Goal: Answer question/provide support: Share knowledge or assist other users

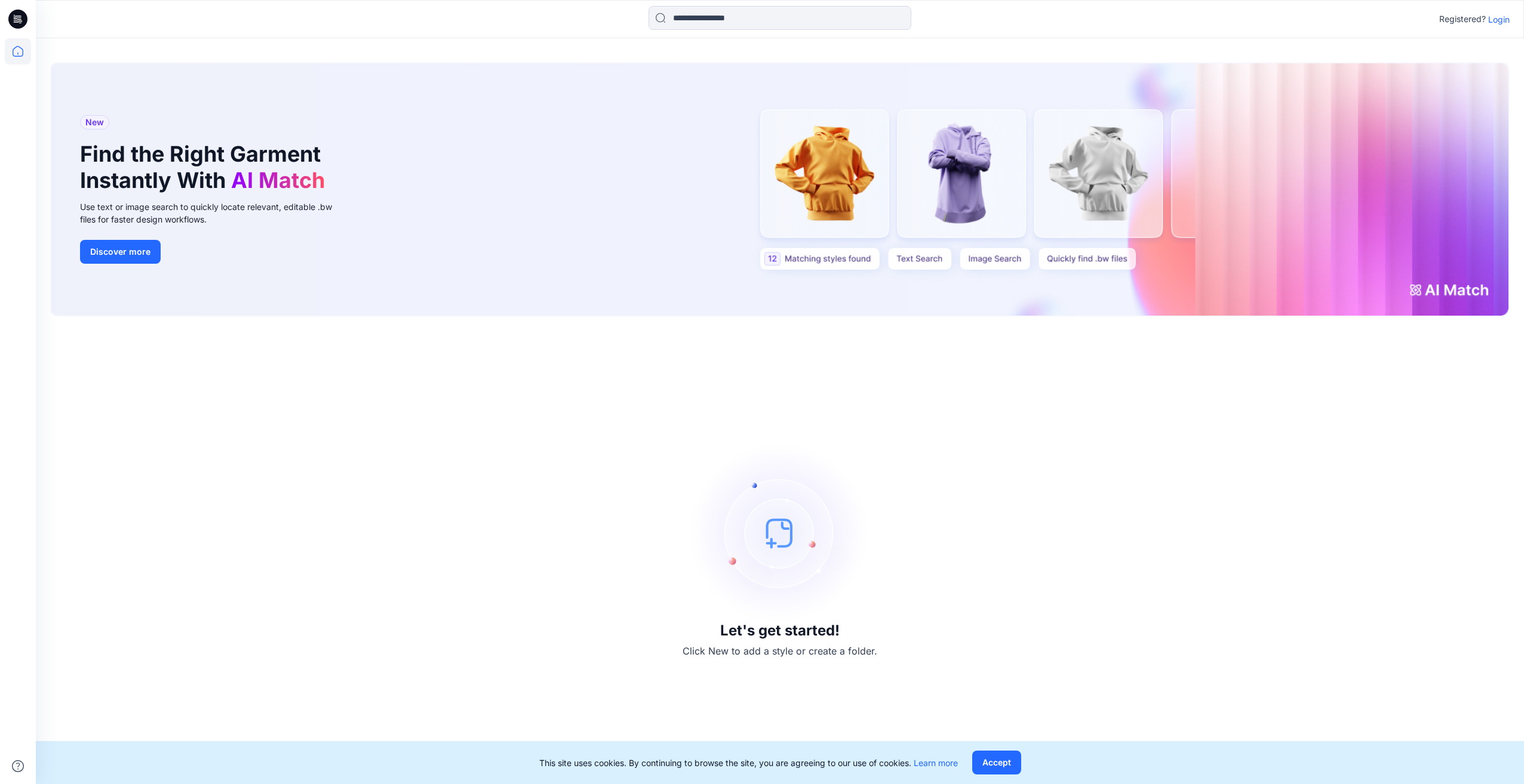
click at [1496, 18] on p "Login" at bounding box center [1499, 20] width 21 height 13
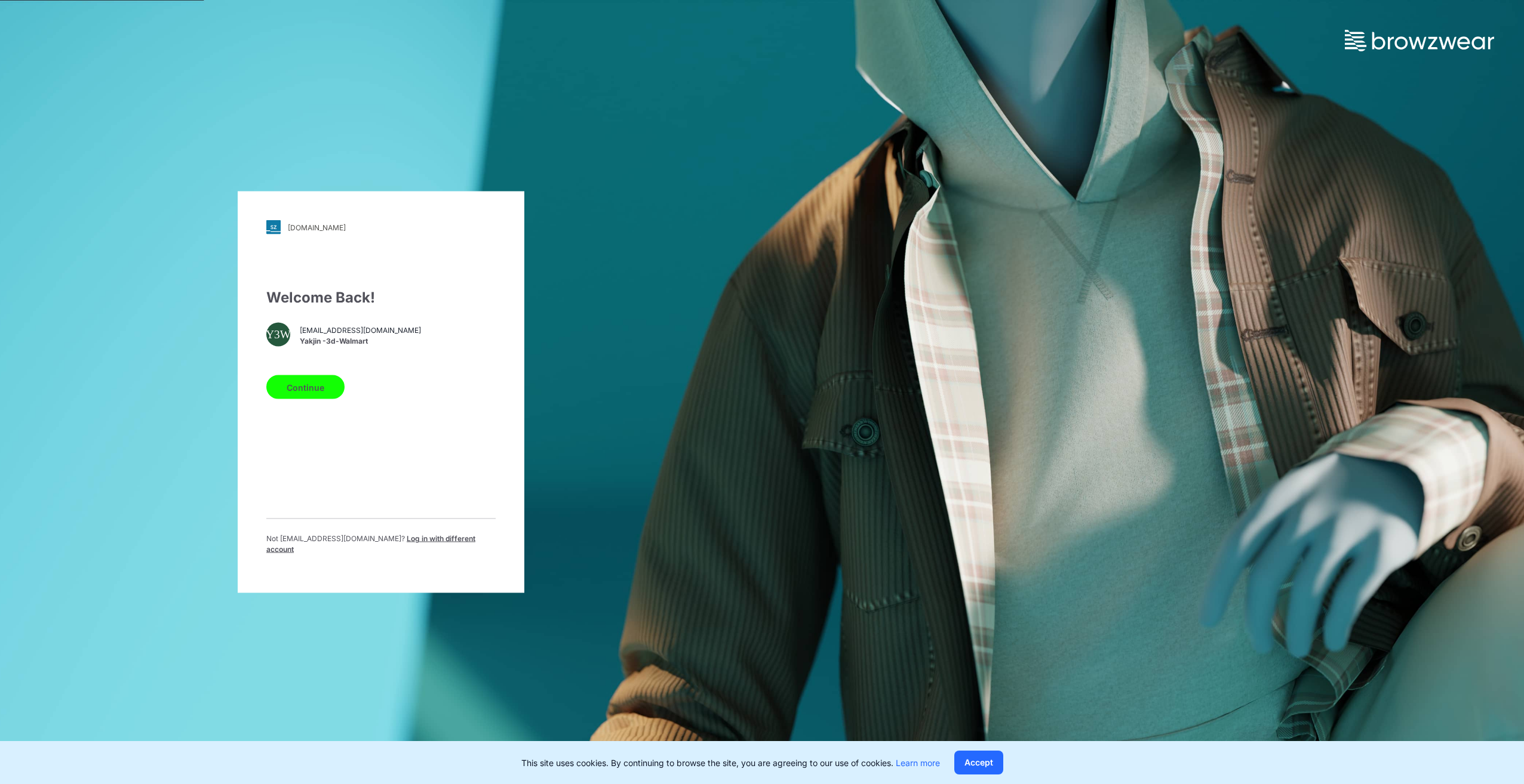
click at [297, 387] on button "Continue" at bounding box center [305, 387] width 78 height 24
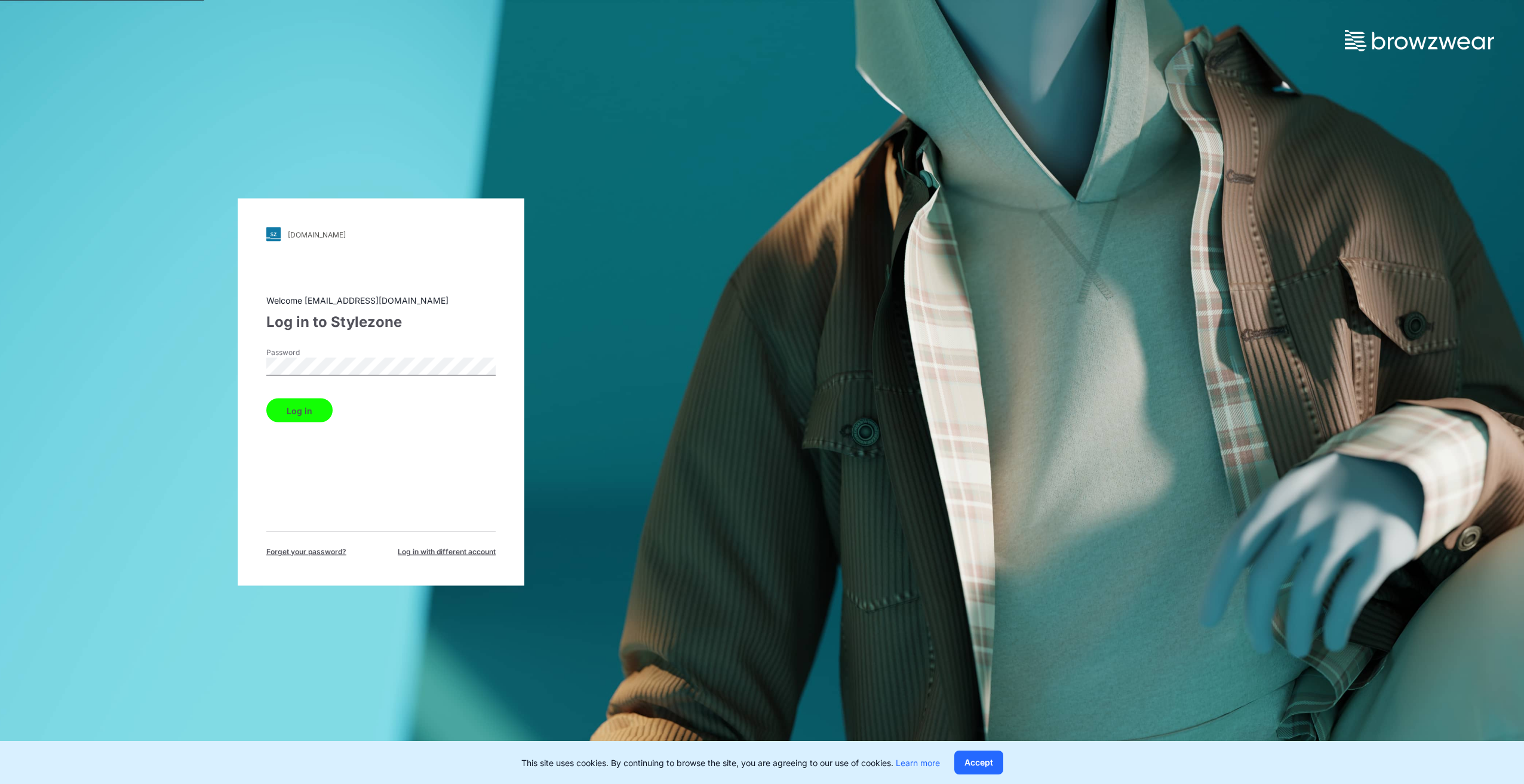
click at [293, 409] on button "Log in" at bounding box center [299, 411] width 66 height 24
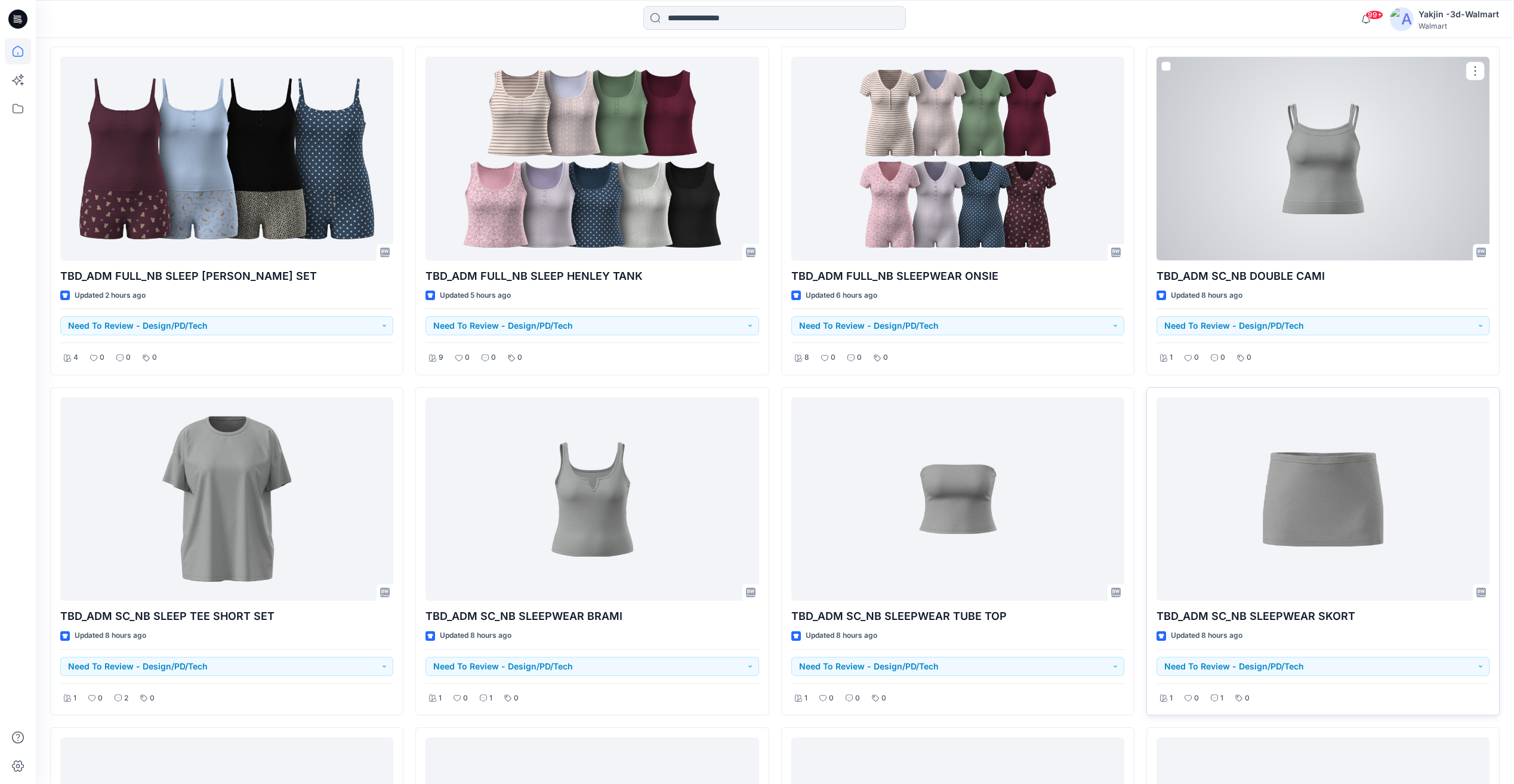
scroll to position [727, 0]
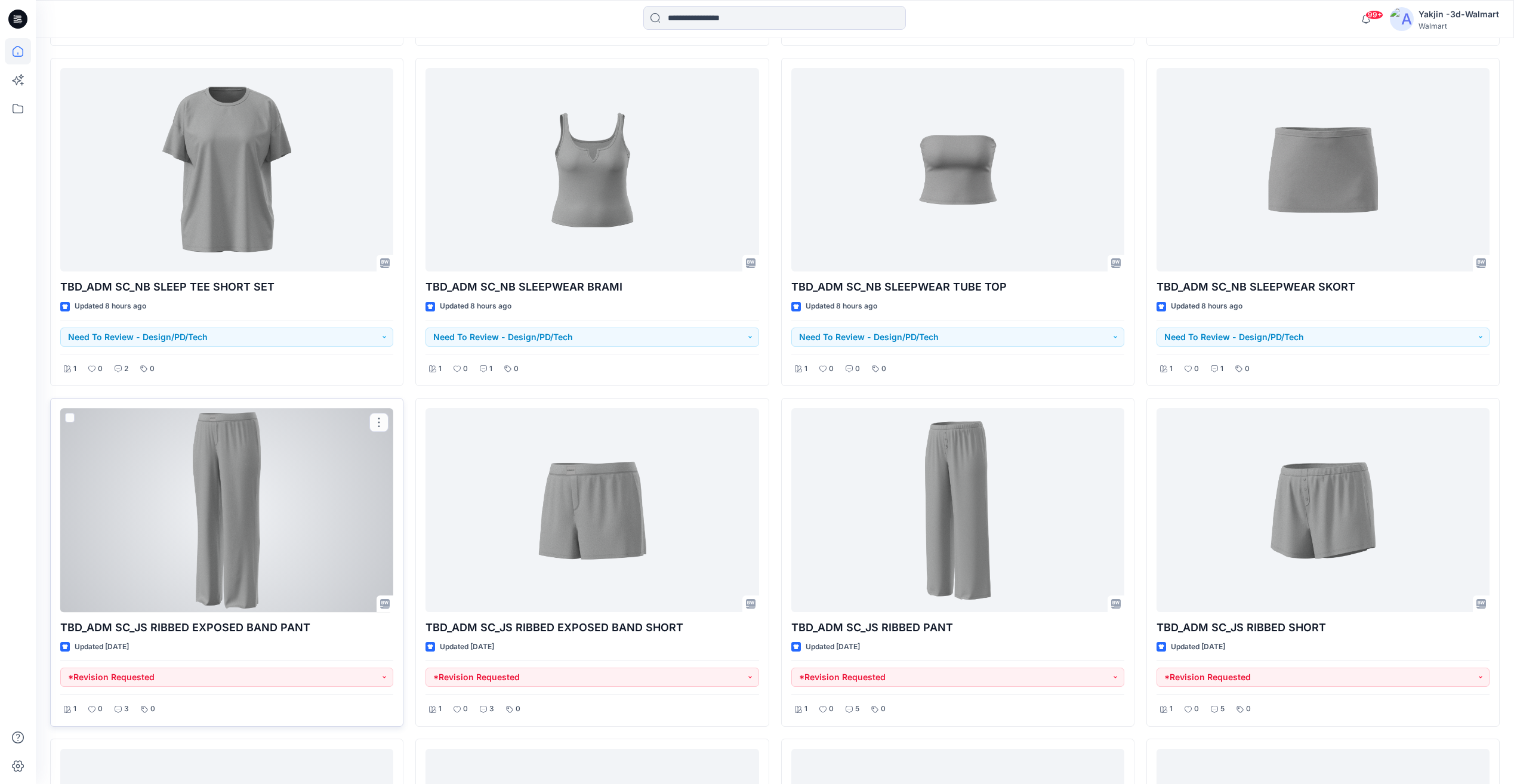
click at [243, 523] on div at bounding box center [227, 510] width 333 height 204
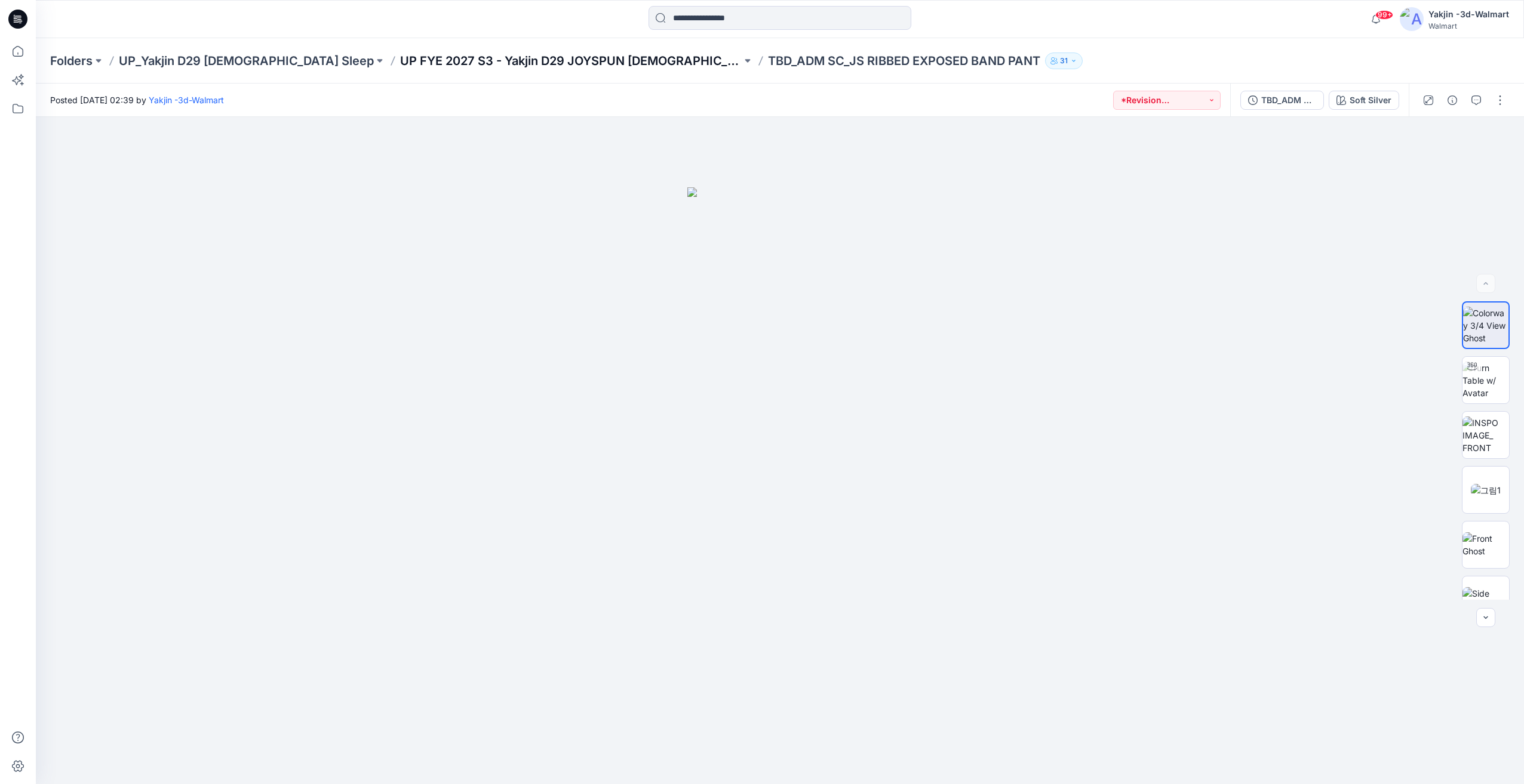
click at [497, 64] on p "UP FYE 2027 S3 - Yakjin D29 JOYSPUN [DEMOGRAPHIC_DATA] Sleepwear" at bounding box center [570, 61] width 341 height 16
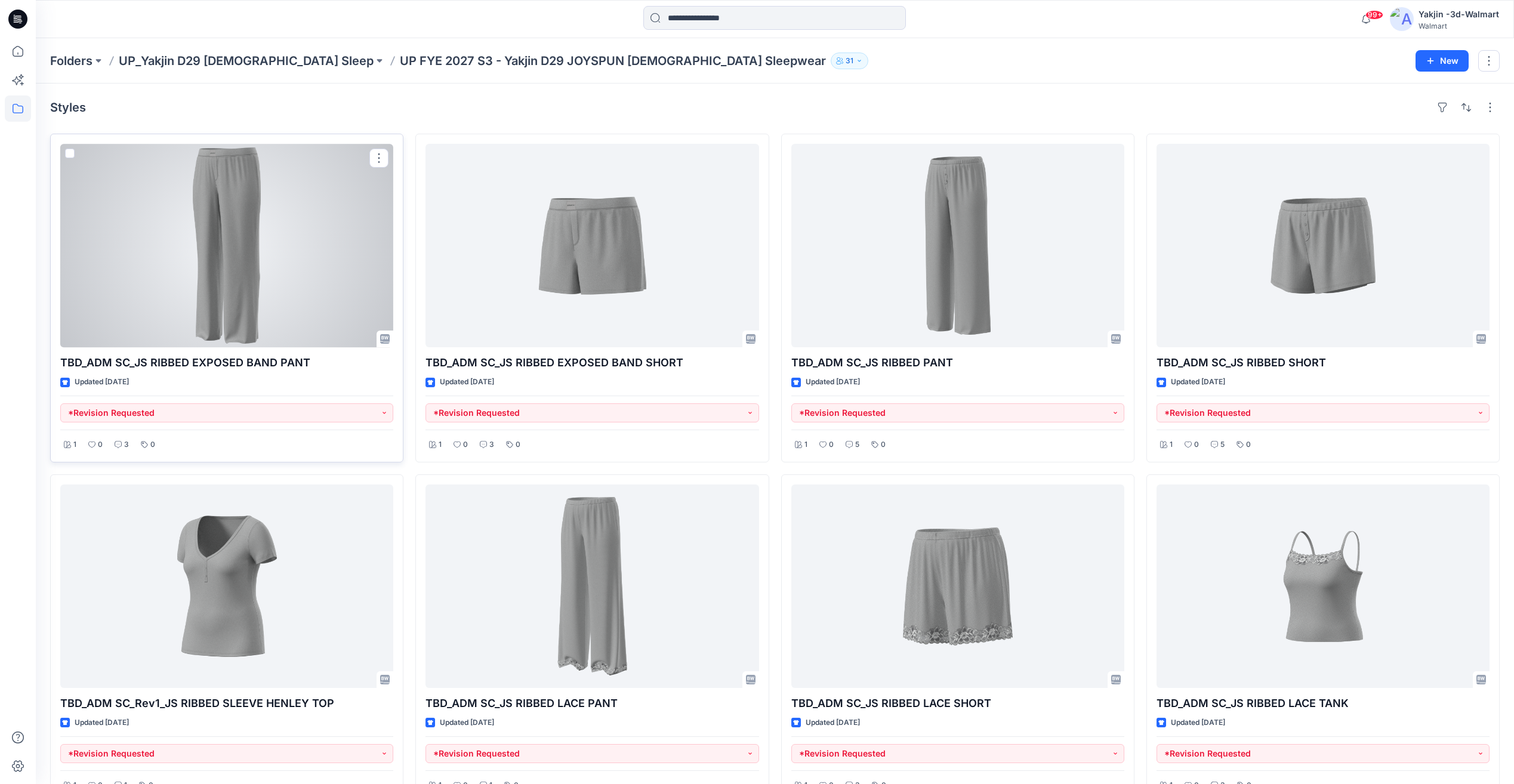
click at [270, 238] on div at bounding box center [227, 245] width 333 height 204
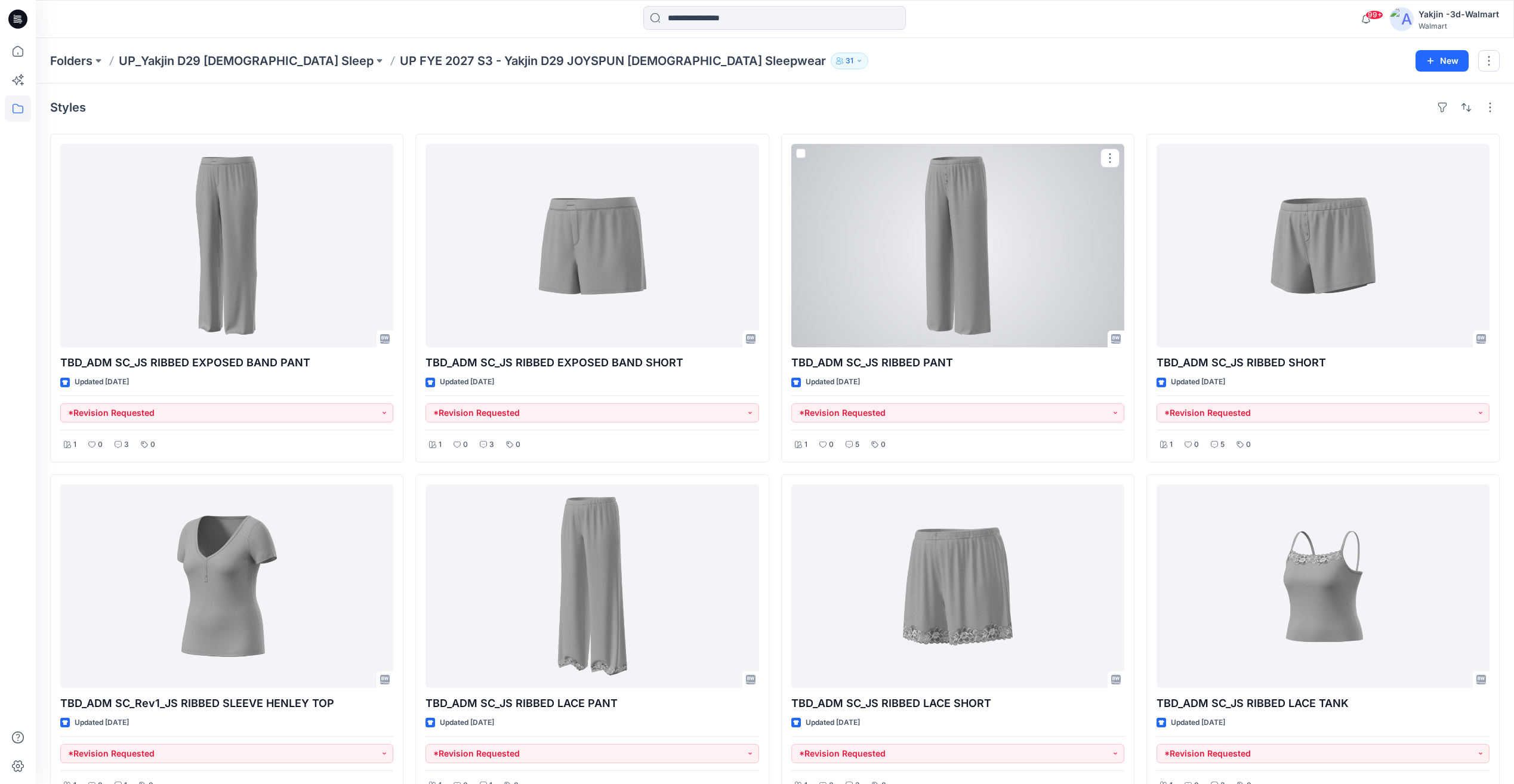
drag, startPoint x: 944, startPoint y: 233, endPoint x: 1138, endPoint y: 232, distance: 194.0
click at [944, 234] on div at bounding box center [958, 245] width 333 height 204
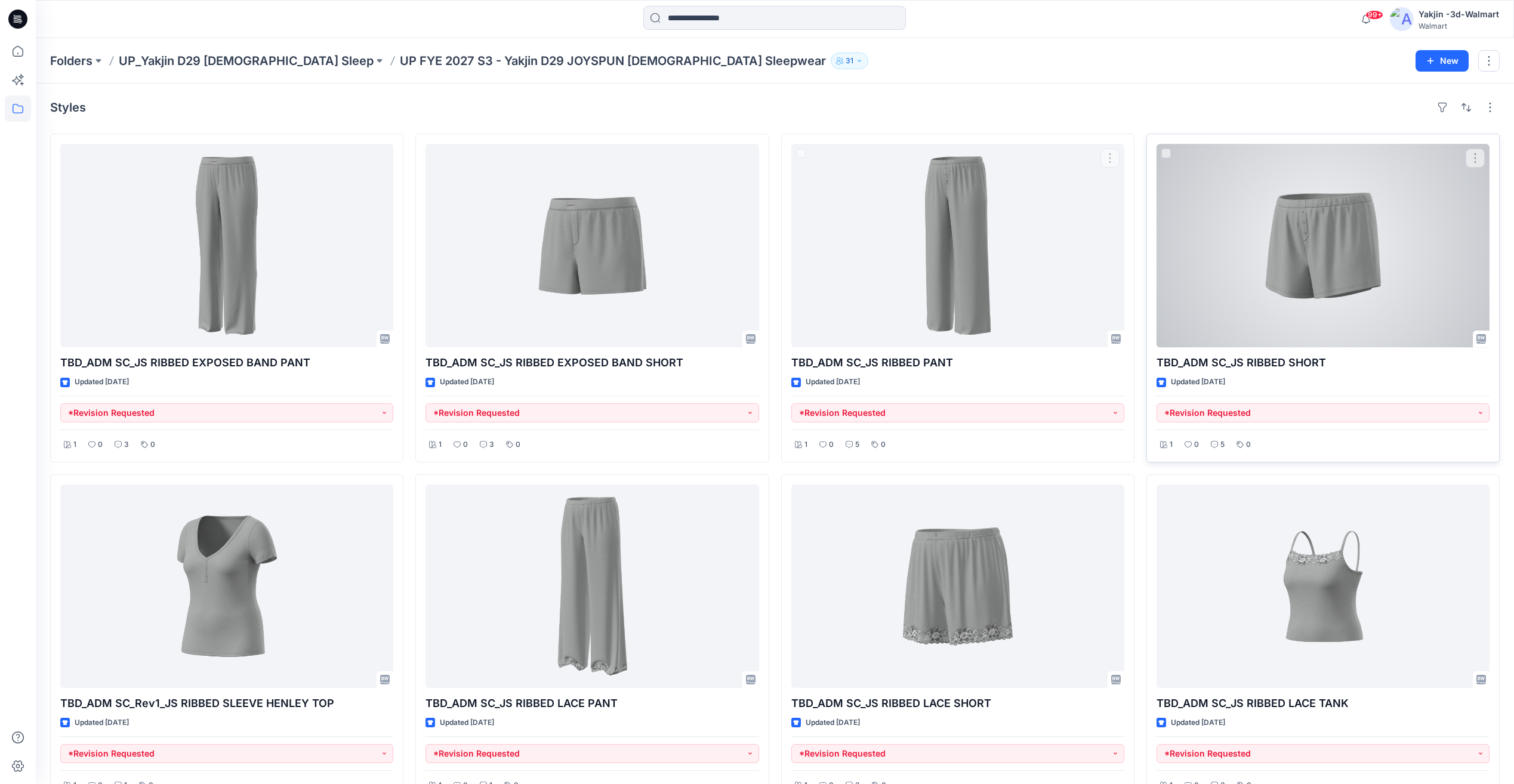
click at [1306, 233] on div at bounding box center [1323, 245] width 333 height 204
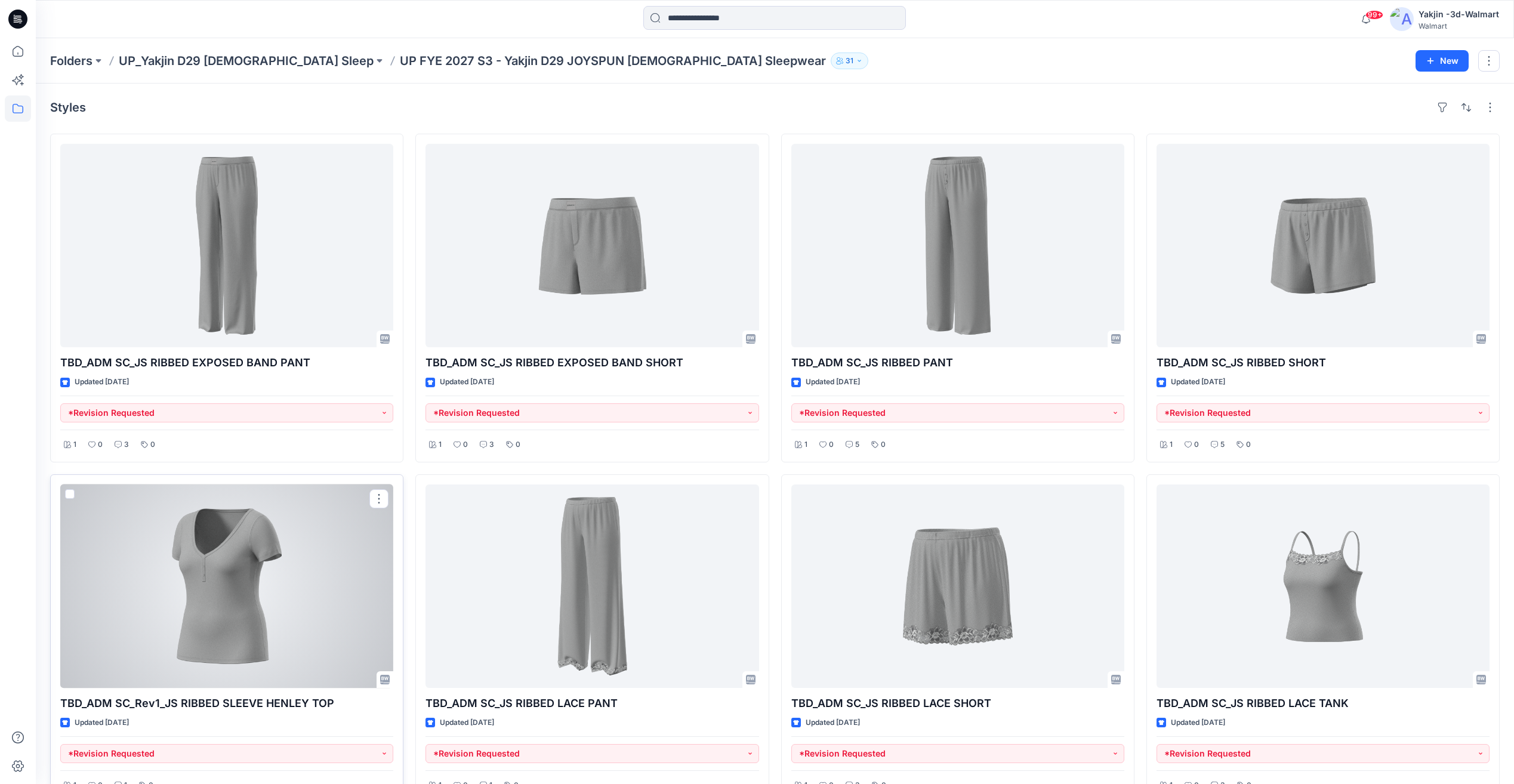
click at [238, 613] on div at bounding box center [227, 586] width 333 height 204
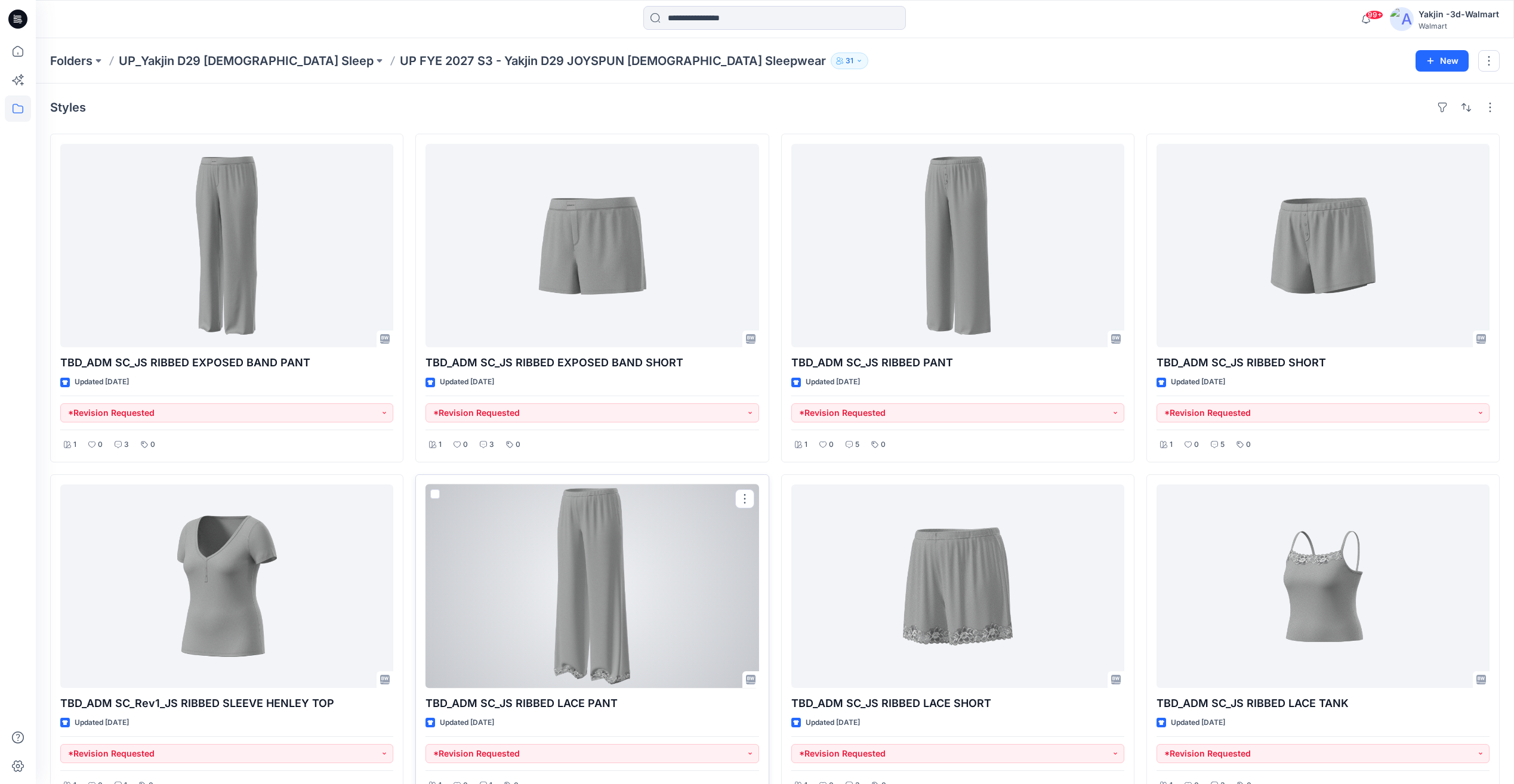
drag, startPoint x: 560, startPoint y: 609, endPoint x: 577, endPoint y: 609, distance: 17.0
click at [560, 609] on div at bounding box center [592, 586] width 333 height 204
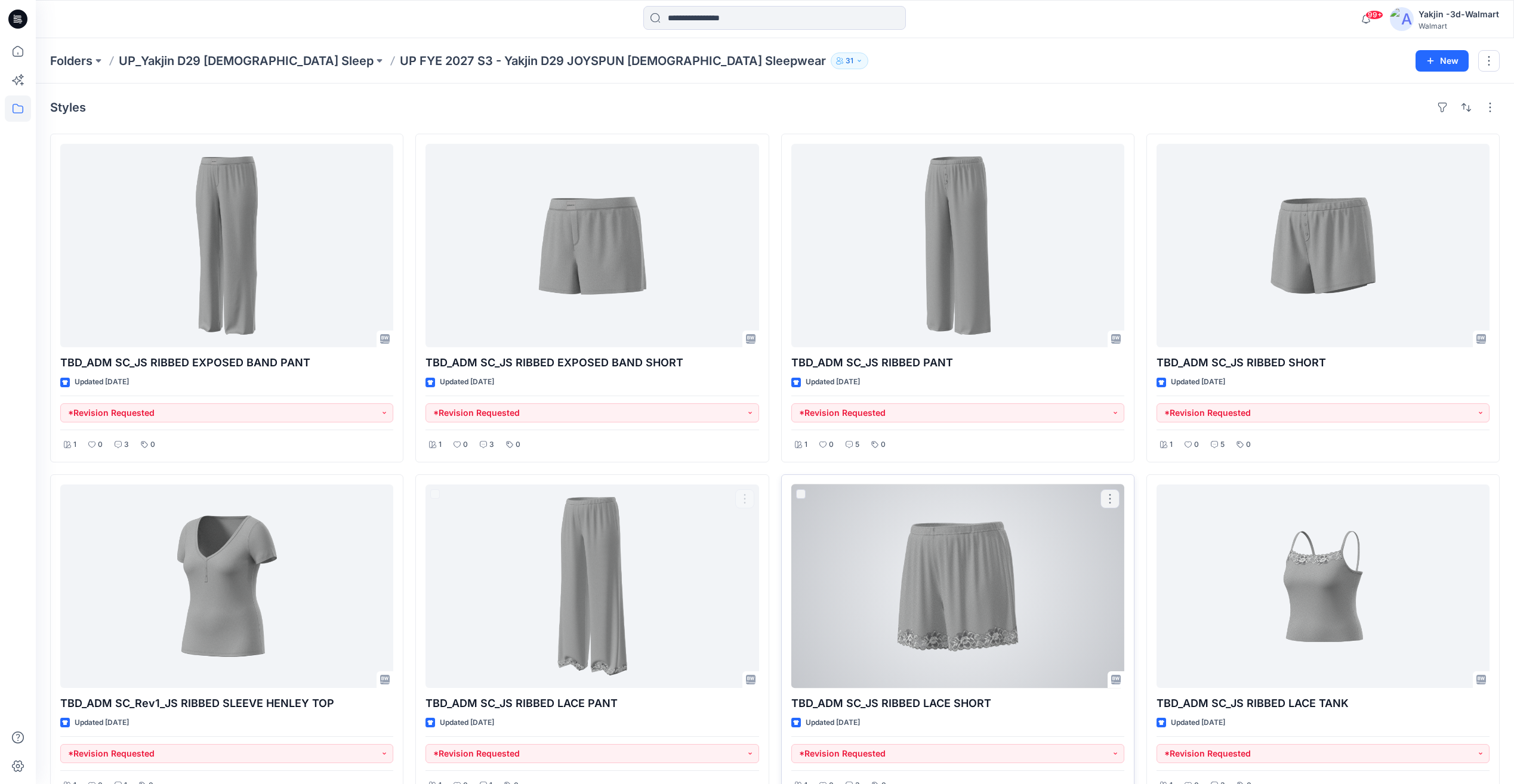
click at [959, 598] on div at bounding box center [958, 586] width 333 height 204
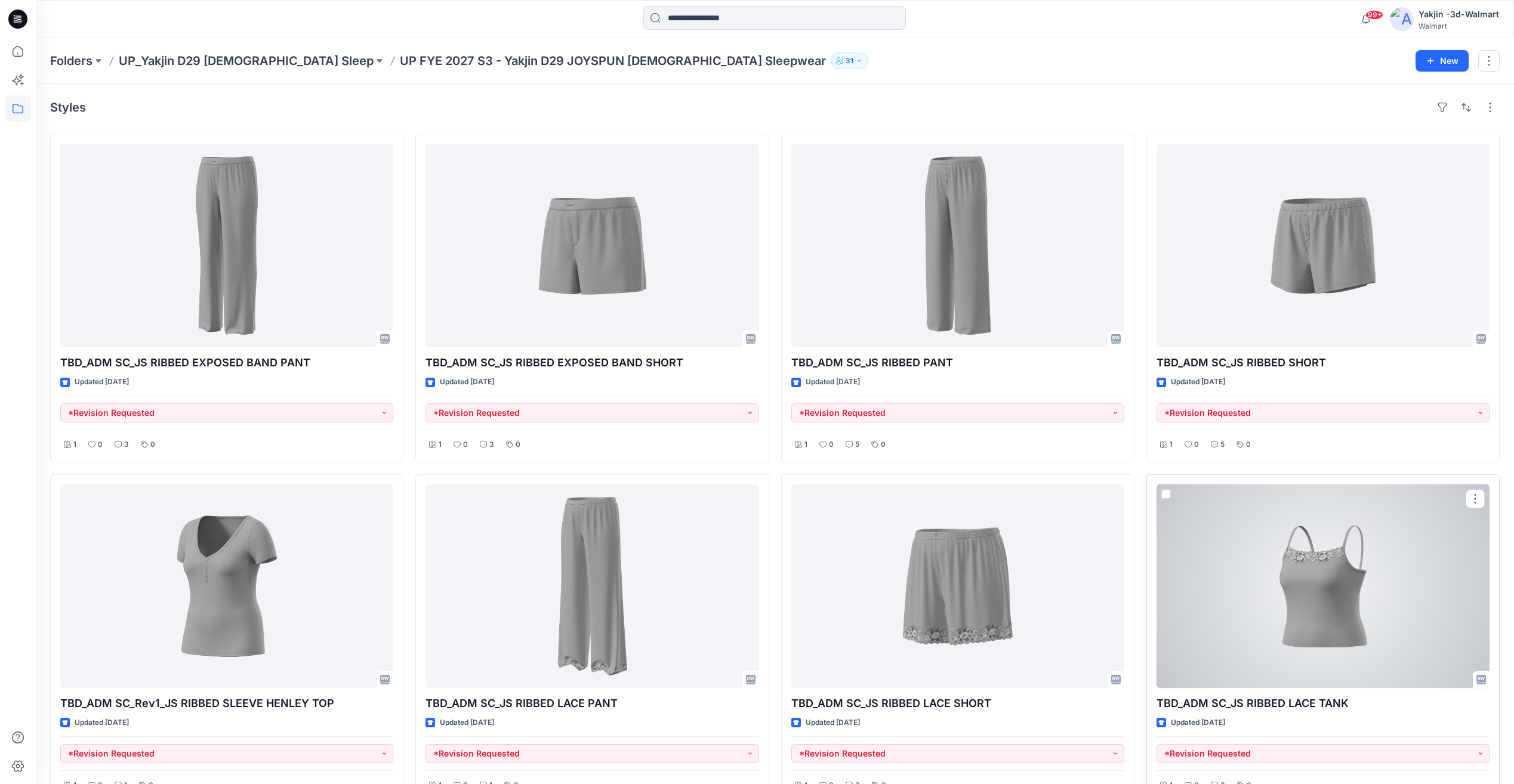
click at [1302, 596] on div at bounding box center [1323, 586] width 333 height 204
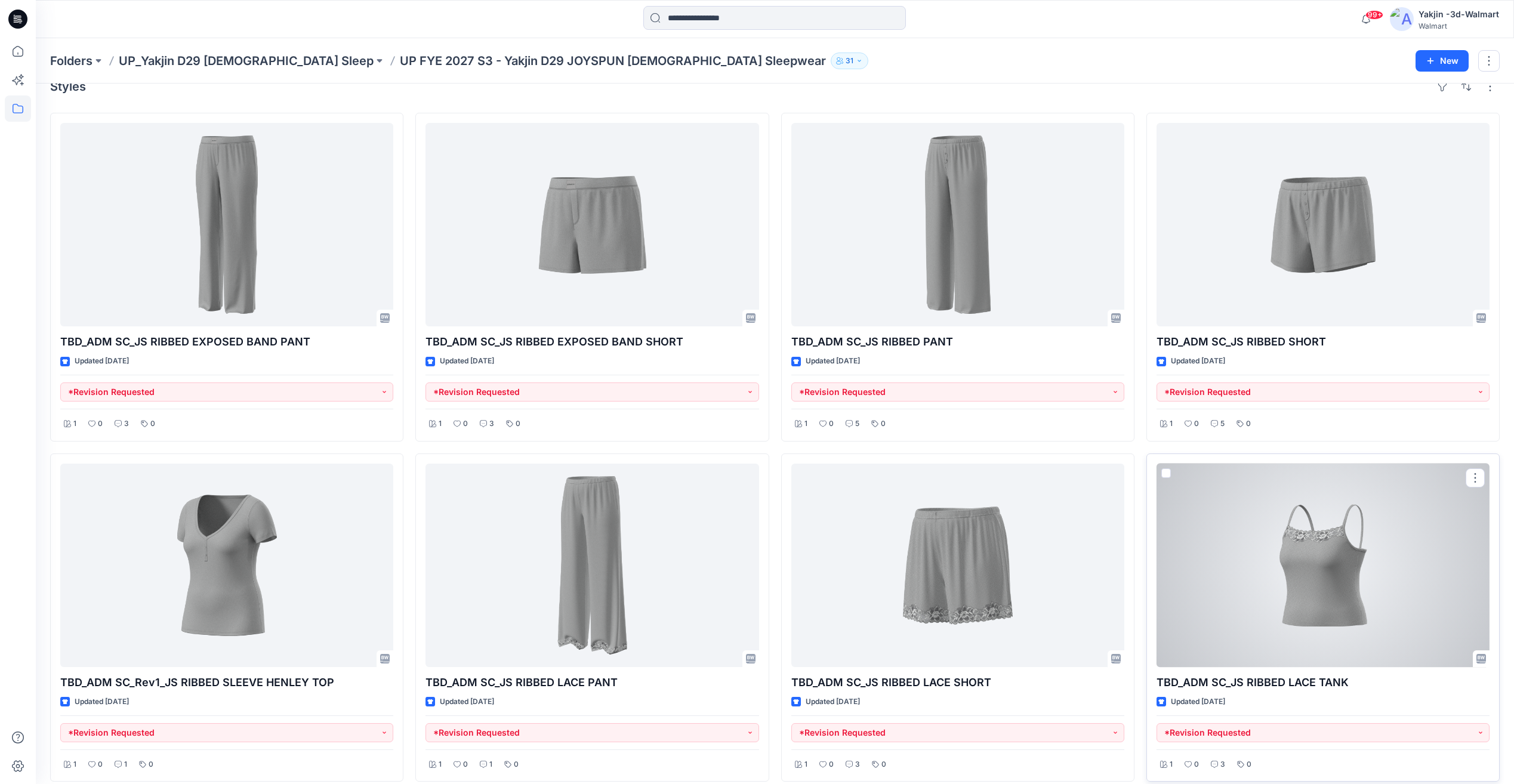
scroll to position [33, 0]
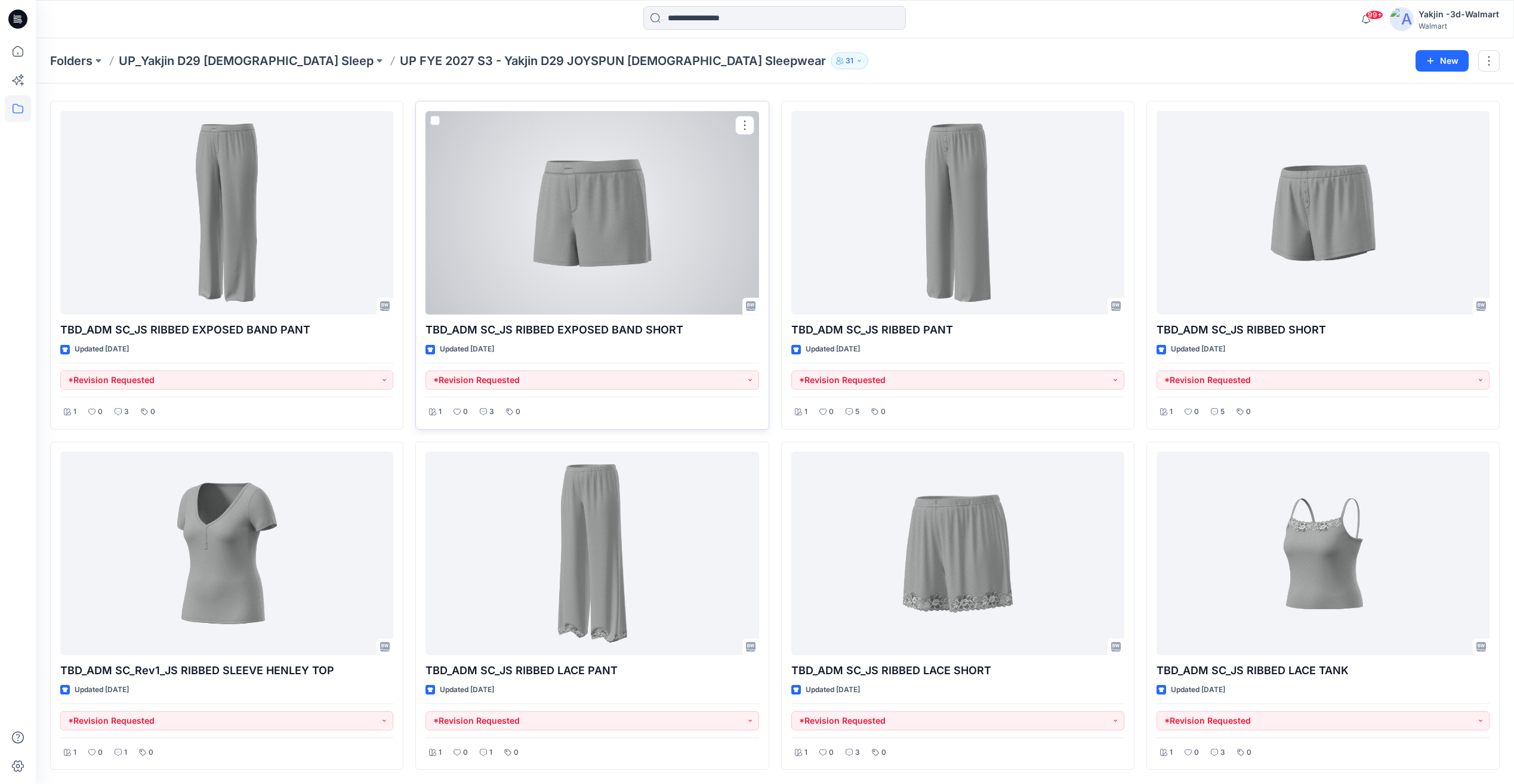
click at [576, 243] on div at bounding box center [592, 213] width 333 height 204
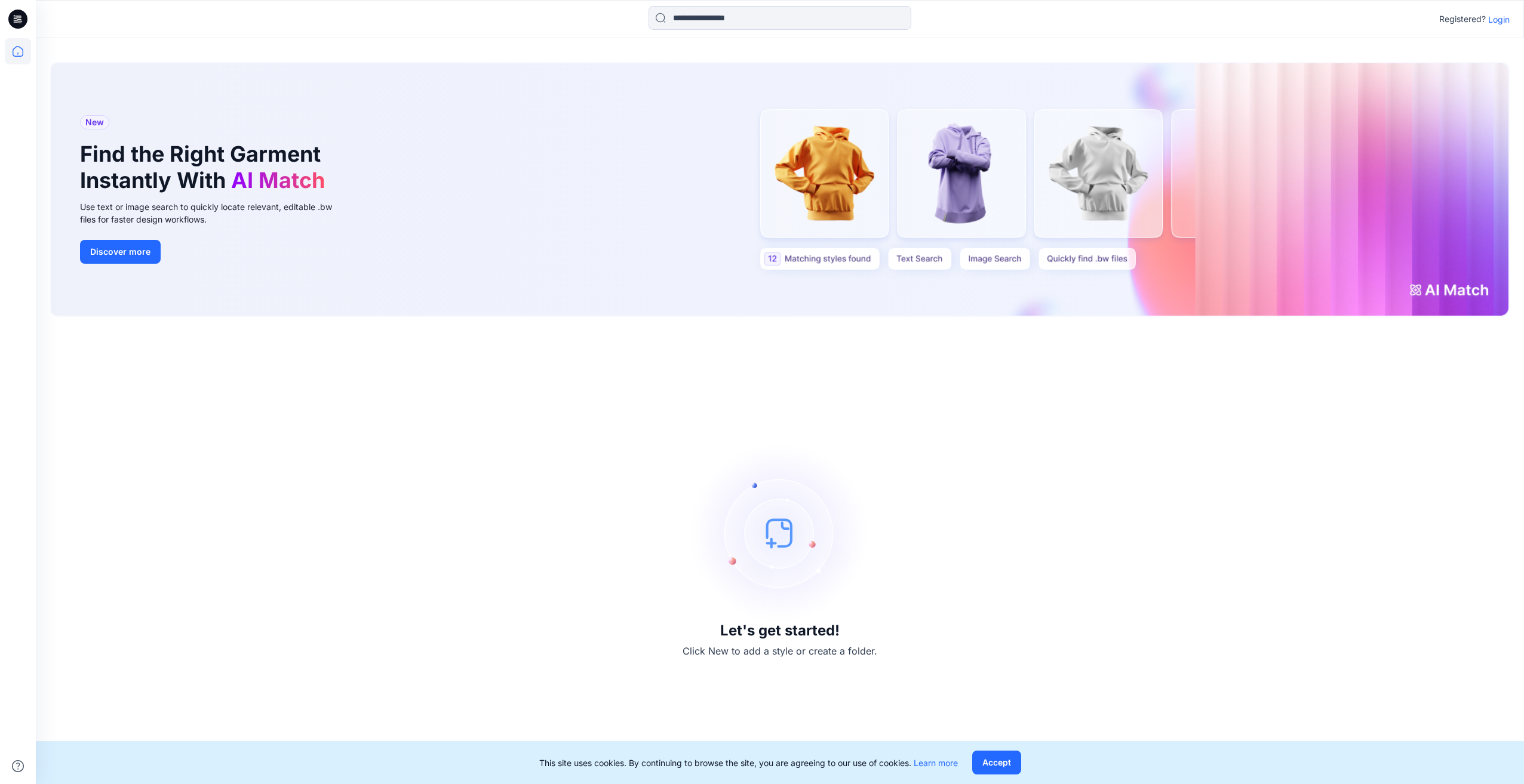
click at [1508, 21] on p "Login" at bounding box center [1499, 20] width 21 height 13
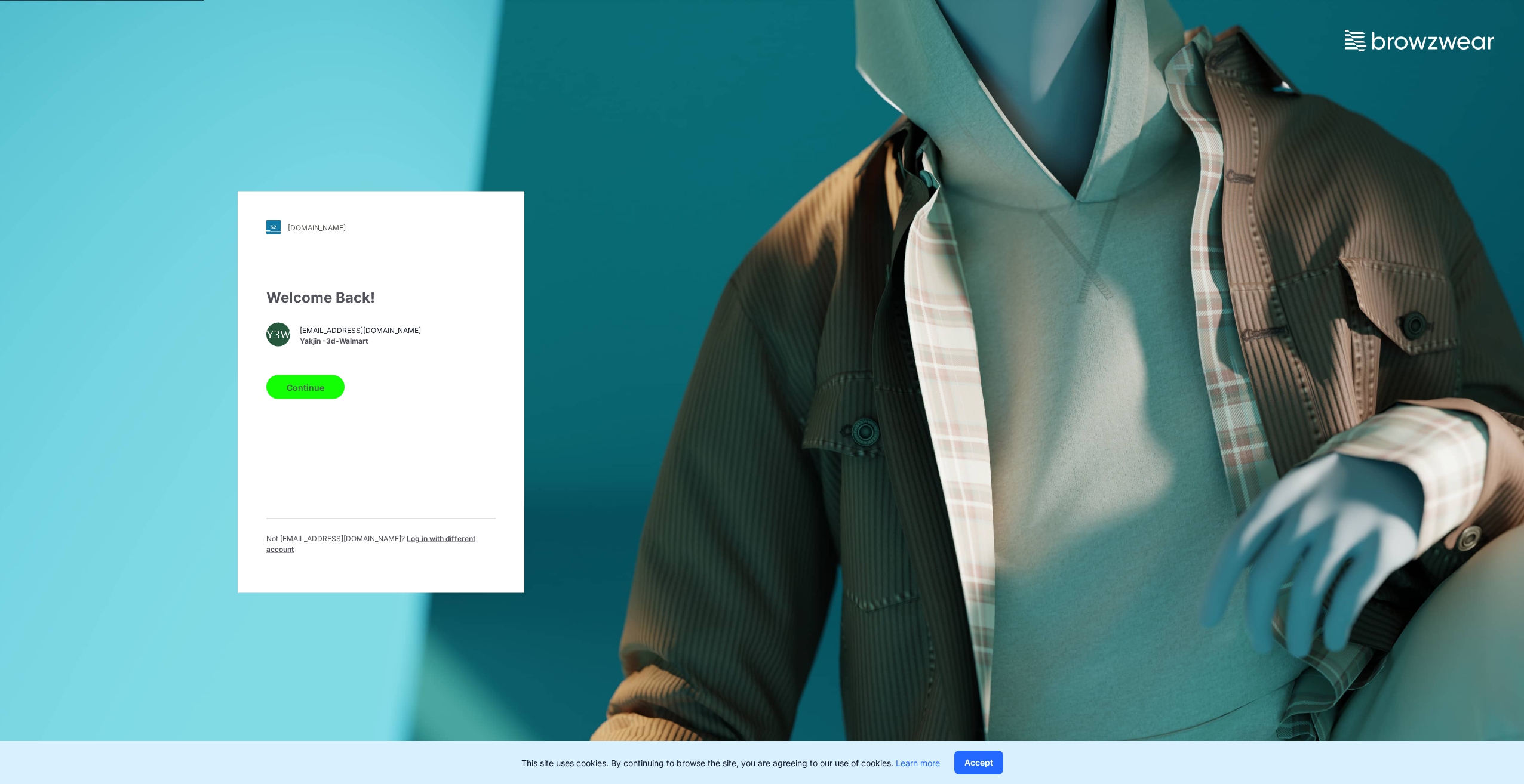
click at [327, 378] on button "Continue" at bounding box center [305, 387] width 78 height 24
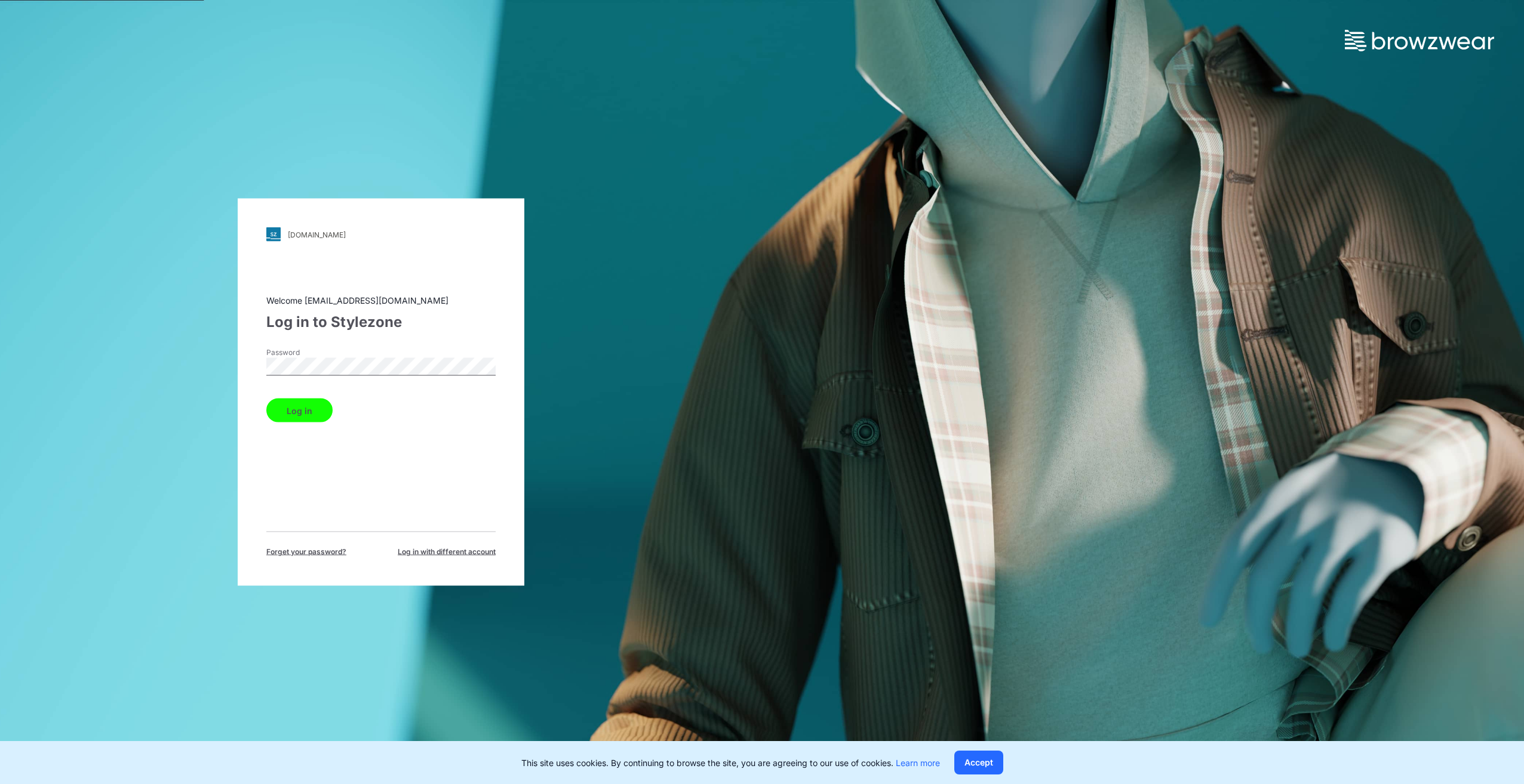
click at [305, 406] on button "Log in" at bounding box center [299, 411] width 66 height 24
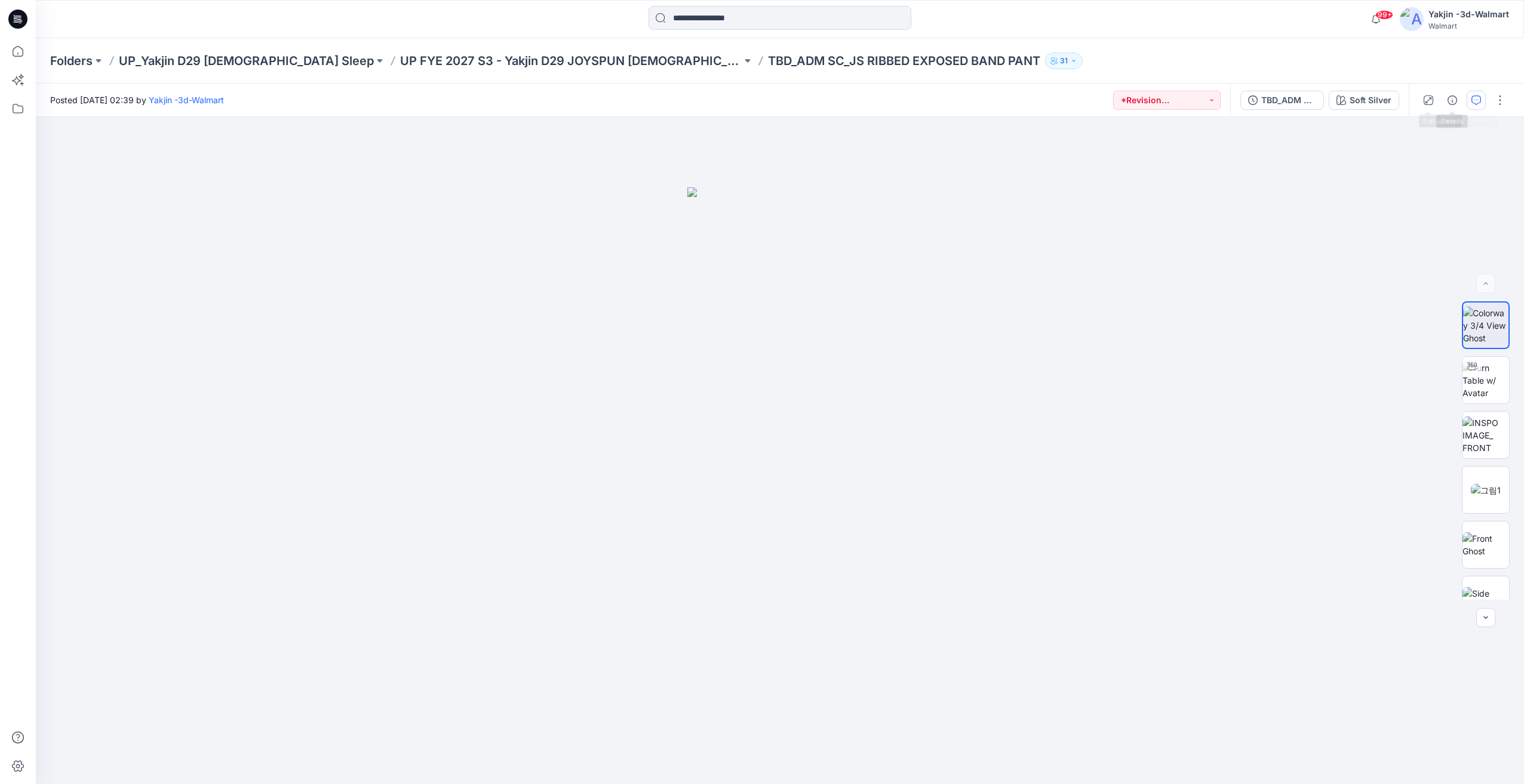
click at [1470, 103] on button "button" at bounding box center [1476, 100] width 19 height 19
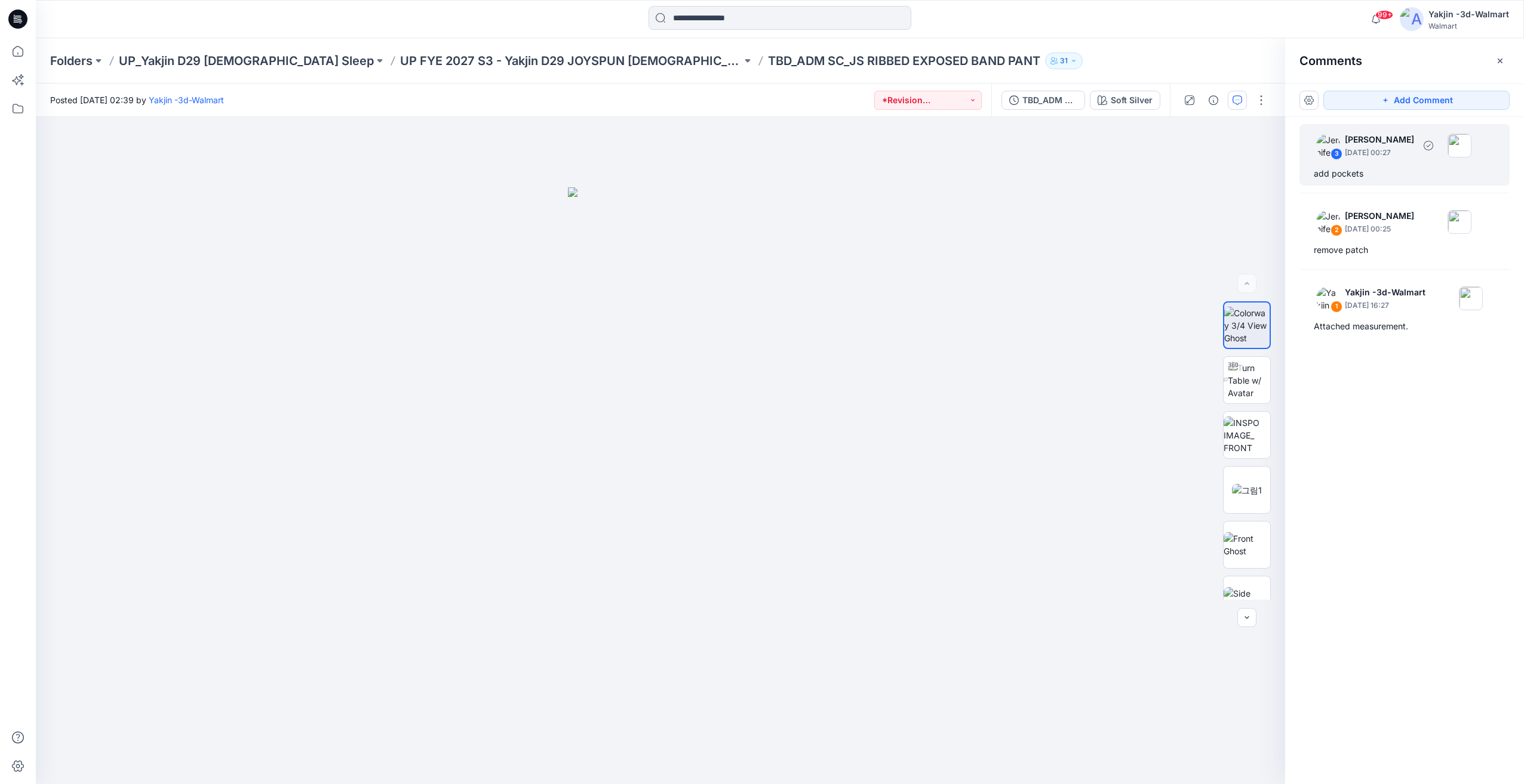
click at [1382, 144] on p "[PERSON_NAME]" at bounding box center [1379, 139] width 69 height 15
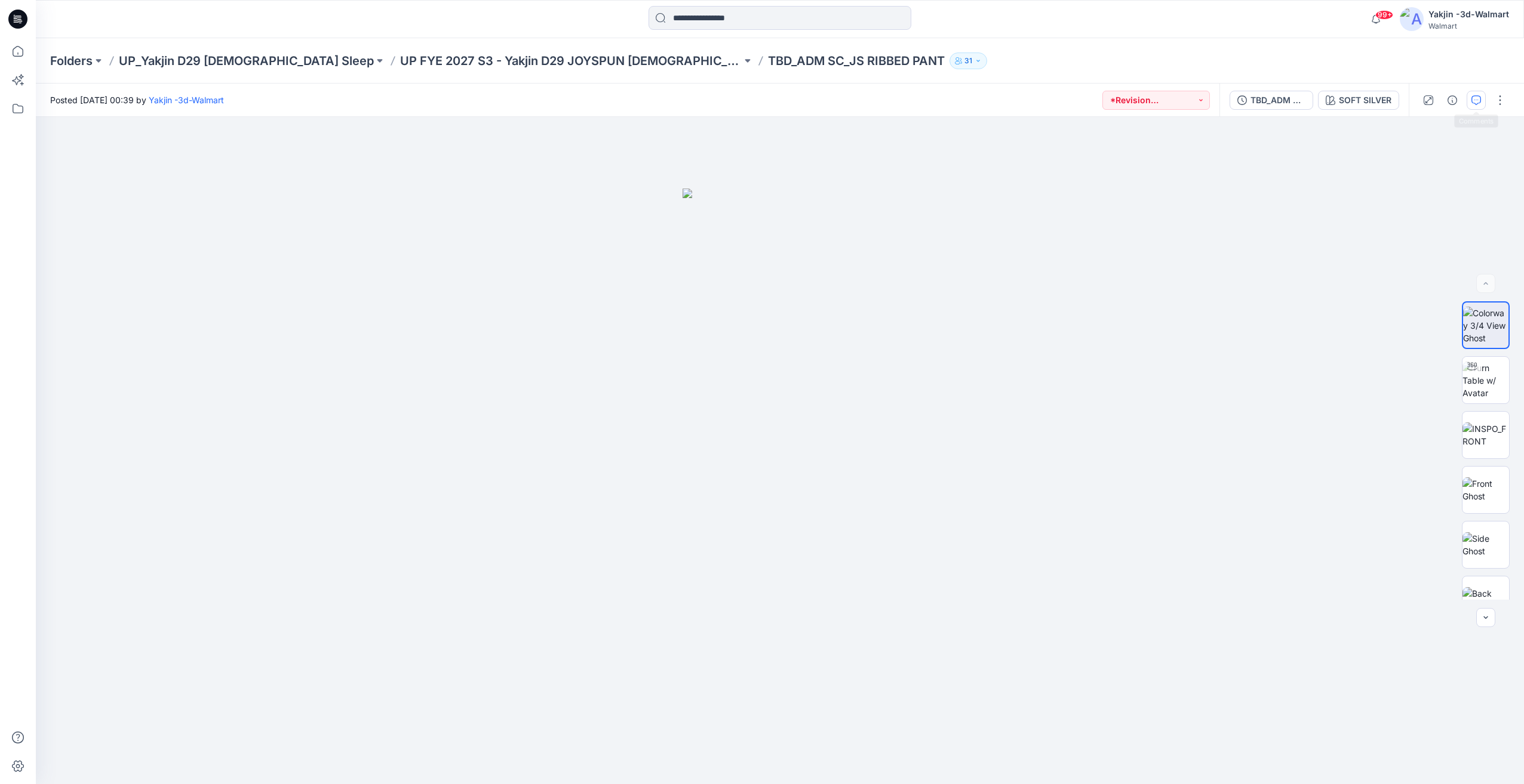
click at [1470, 99] on button "button" at bounding box center [1476, 100] width 19 height 19
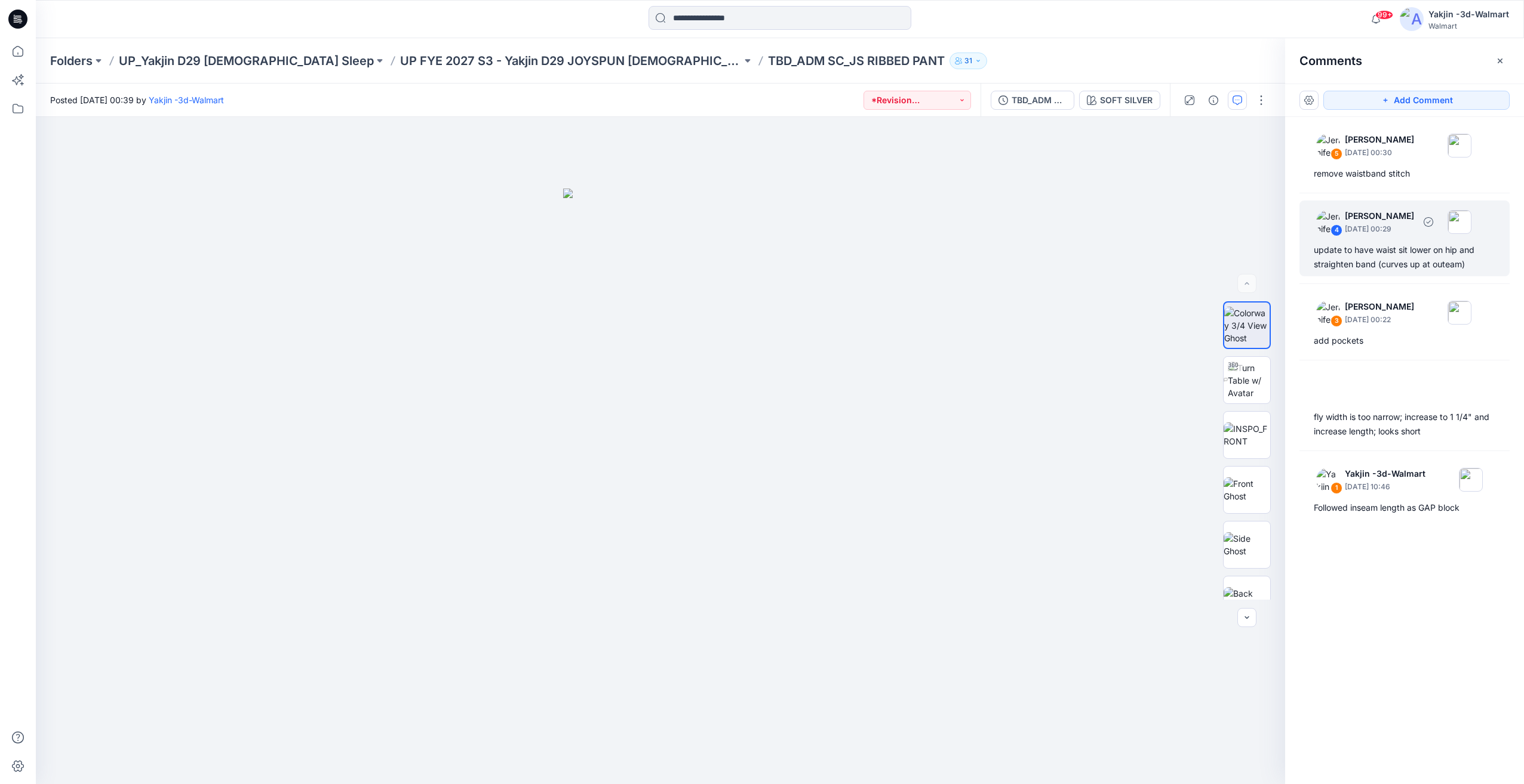
click at [1381, 271] on div "4 Jennifer Yerkes September 27, 2025 00:29 update to have waist sit lower on hi…" at bounding box center [1404, 238] width 210 height 76
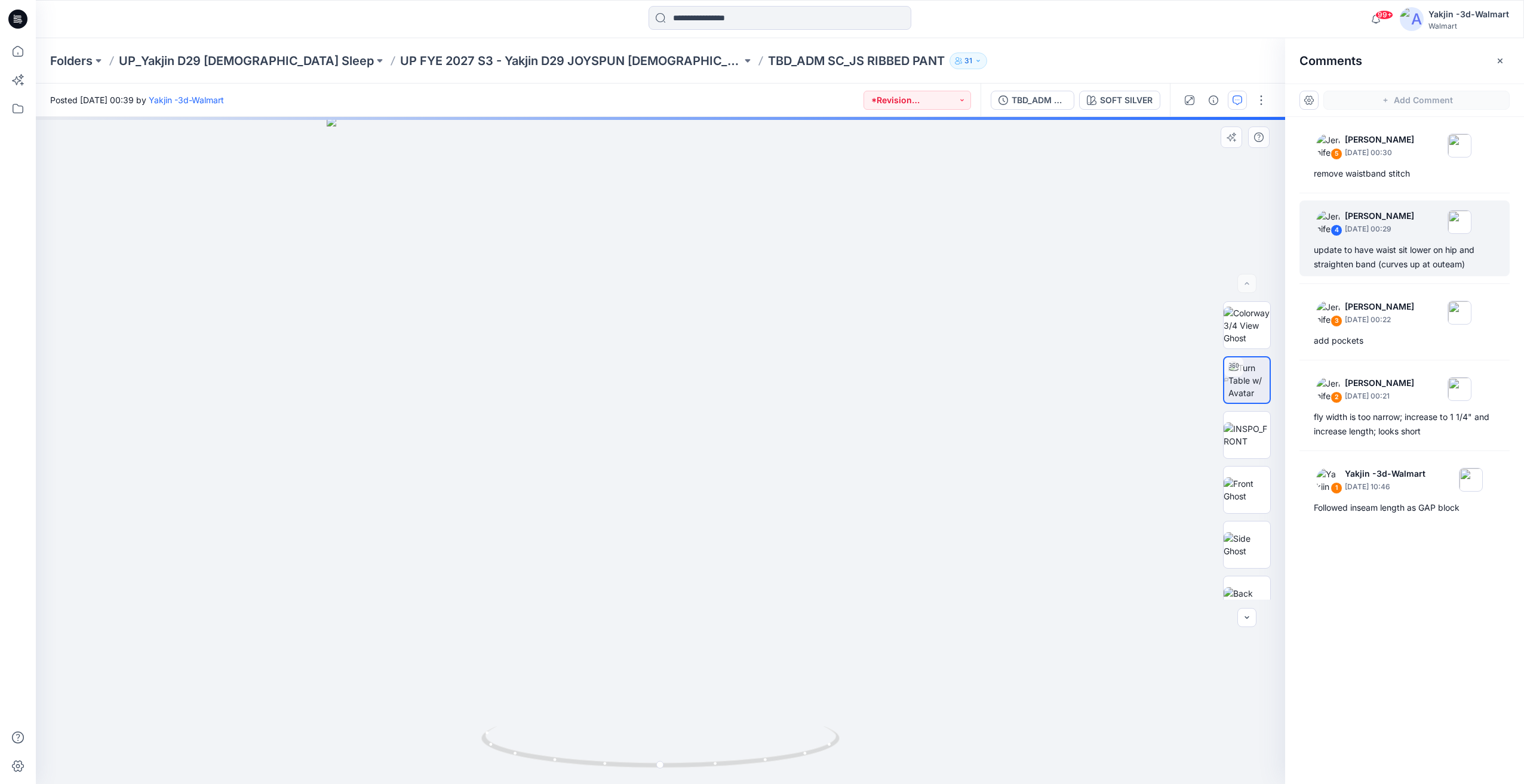
drag, startPoint x: 766, startPoint y: 715, endPoint x: 748, endPoint y: 725, distance: 20.6
click at [760, 715] on div "SOFT SILVER Loading... Material Properties Loading..." at bounding box center [660, 450] width 1249 height 667
drag, startPoint x: 750, startPoint y: 730, endPoint x: 740, endPoint y: 730, distance: 10.0
click at [740, 730] on div "SOFT SILVER Loading... Material Properties Loading..." at bounding box center [660, 450] width 1249 height 667
click at [723, 740] on div "SOFT SILVER Loading... Material Properties Loading..." at bounding box center [660, 450] width 1249 height 667
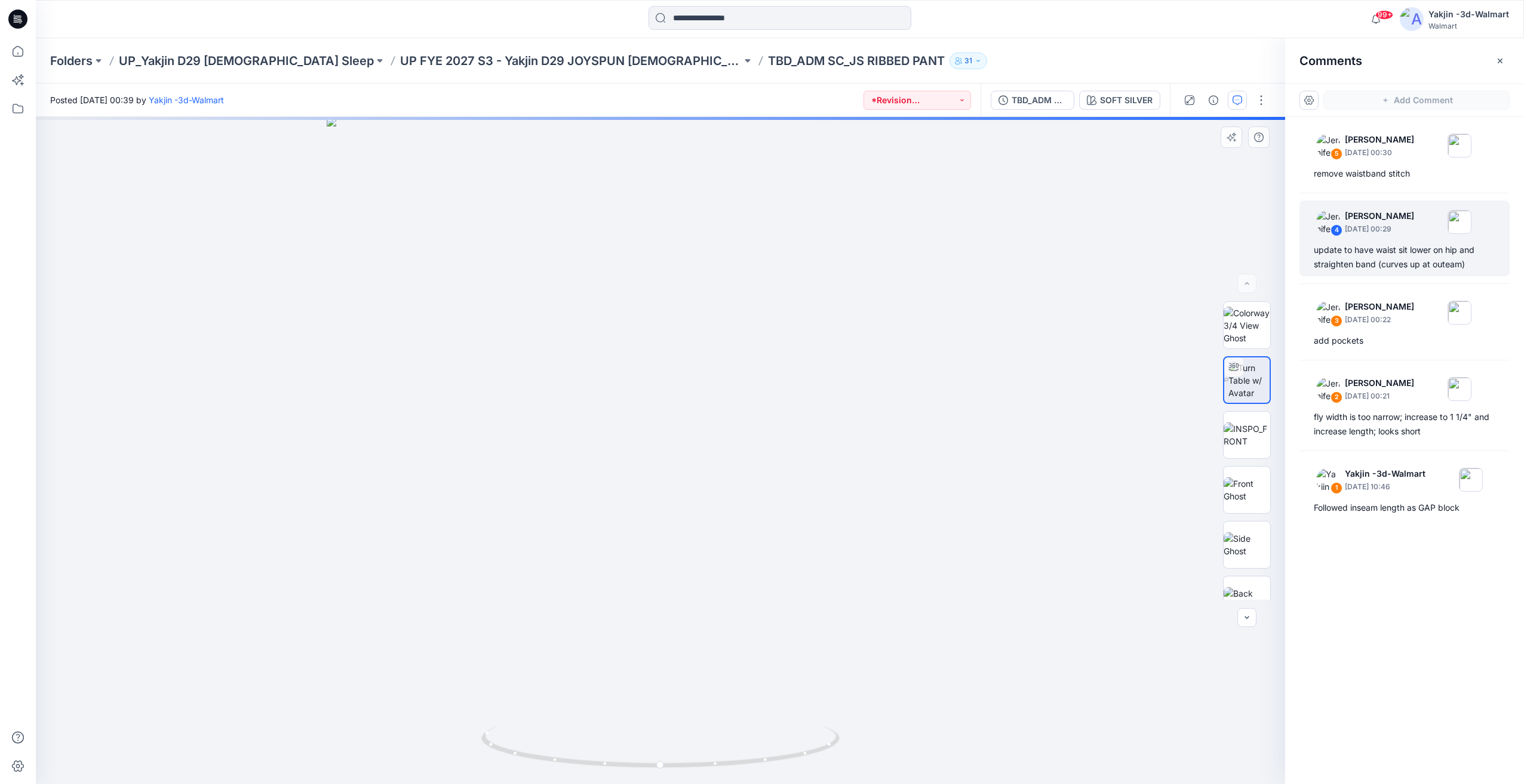
drag, startPoint x: 771, startPoint y: 742, endPoint x: 745, endPoint y: 740, distance: 26.1
click at [743, 742] on div "SOFT SILVER Loading... Material Properties Loading..." at bounding box center [660, 450] width 1249 height 667
click at [754, 740] on div "SOFT SILVER Loading... Material Properties Loading..." at bounding box center [660, 450] width 1249 height 667
drag, startPoint x: 779, startPoint y: 737, endPoint x: 759, endPoint y: 735, distance: 20.1
click at [759, 737] on div "SOFT SILVER Loading... Material Properties Loading..." at bounding box center [660, 450] width 1249 height 667
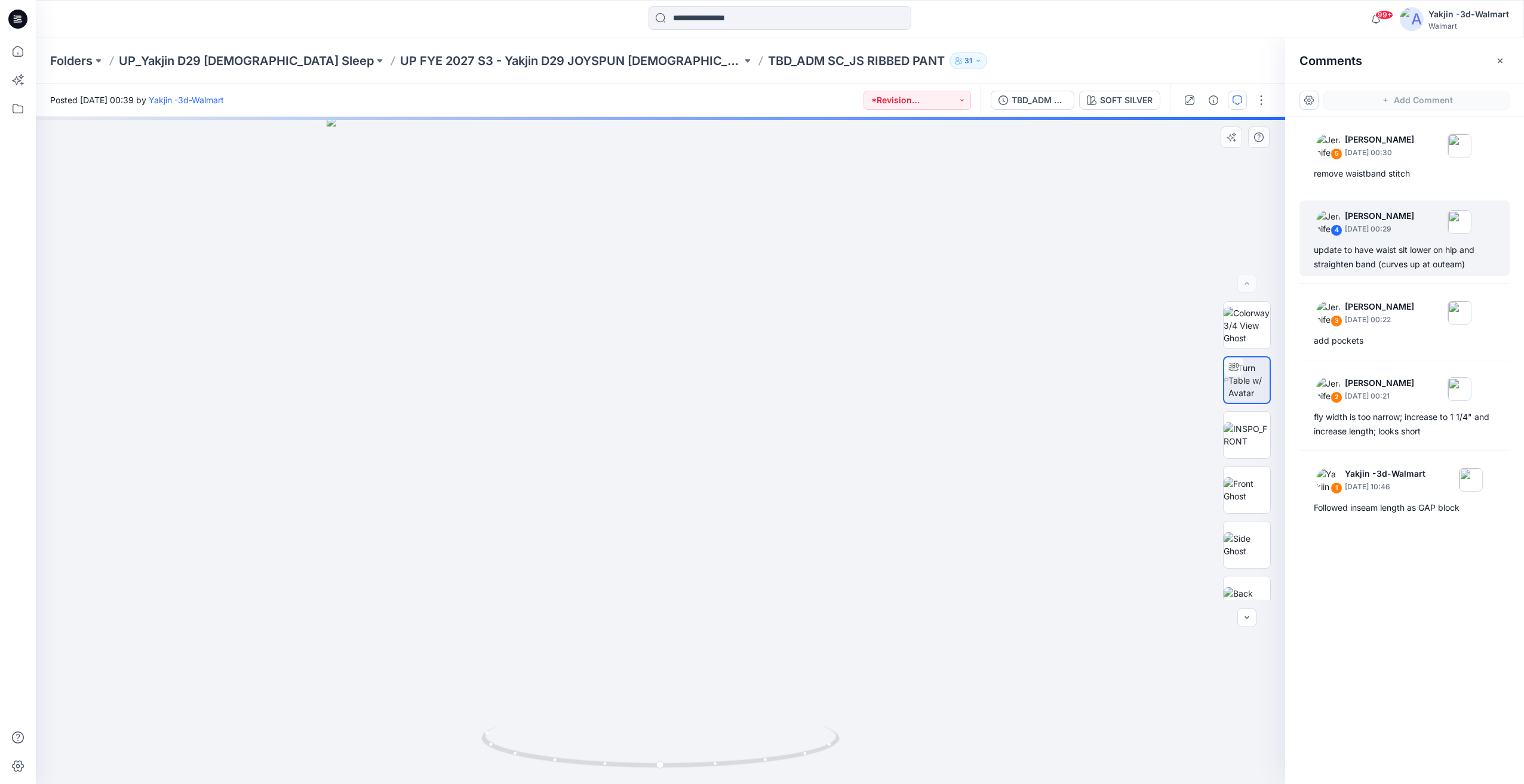
drag, startPoint x: 816, startPoint y: 730, endPoint x: 798, endPoint y: 733, distance: 18.2
click at [802, 732] on div "SOFT SILVER Loading... Material Properties Loading..." at bounding box center [660, 450] width 1249 height 667
click at [767, 725] on div "SOFT SILVER Loading... Material Properties Loading..." at bounding box center [660, 450] width 1249 height 667
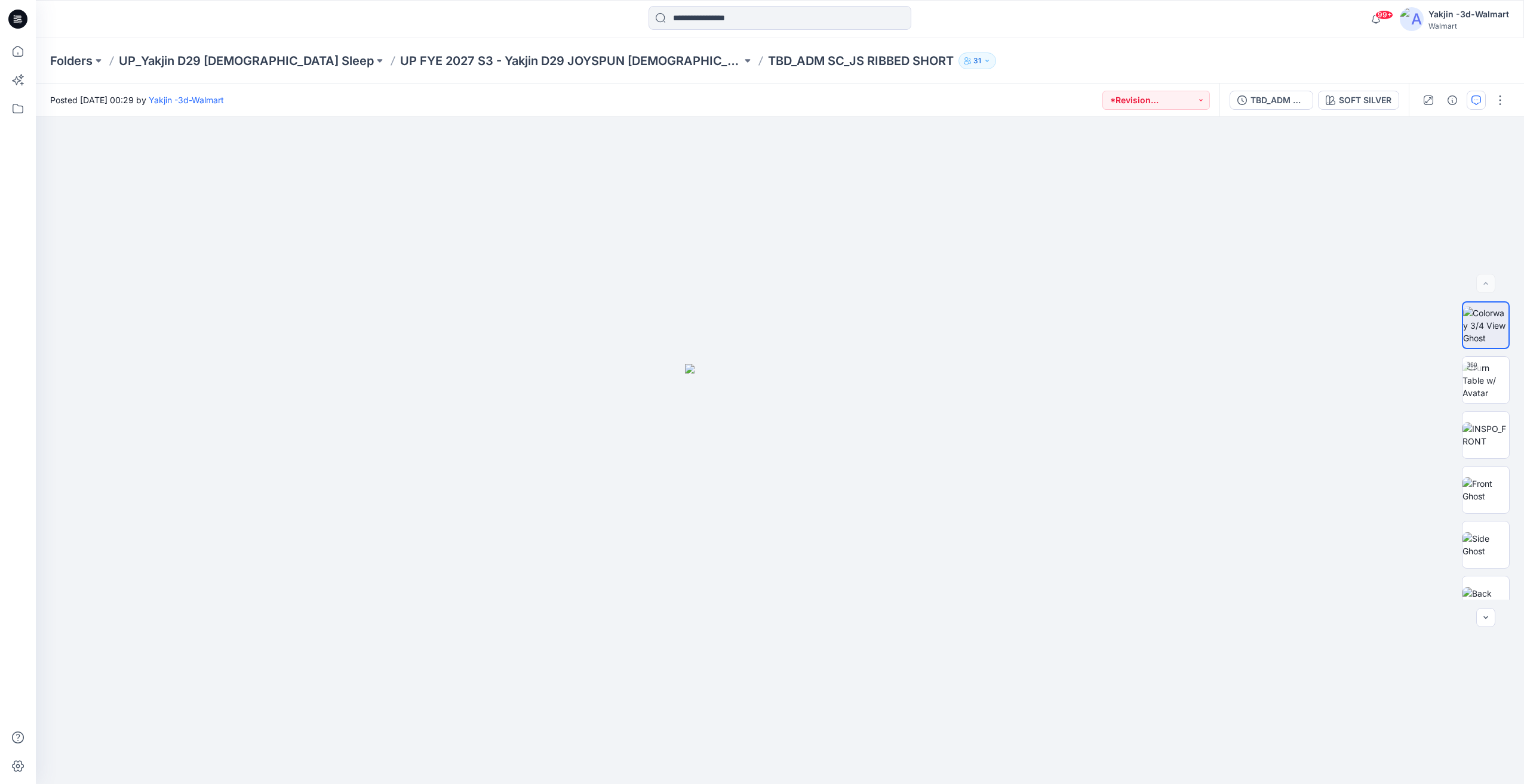
click at [1472, 96] on icon "button" at bounding box center [1475, 100] width 9 height 9
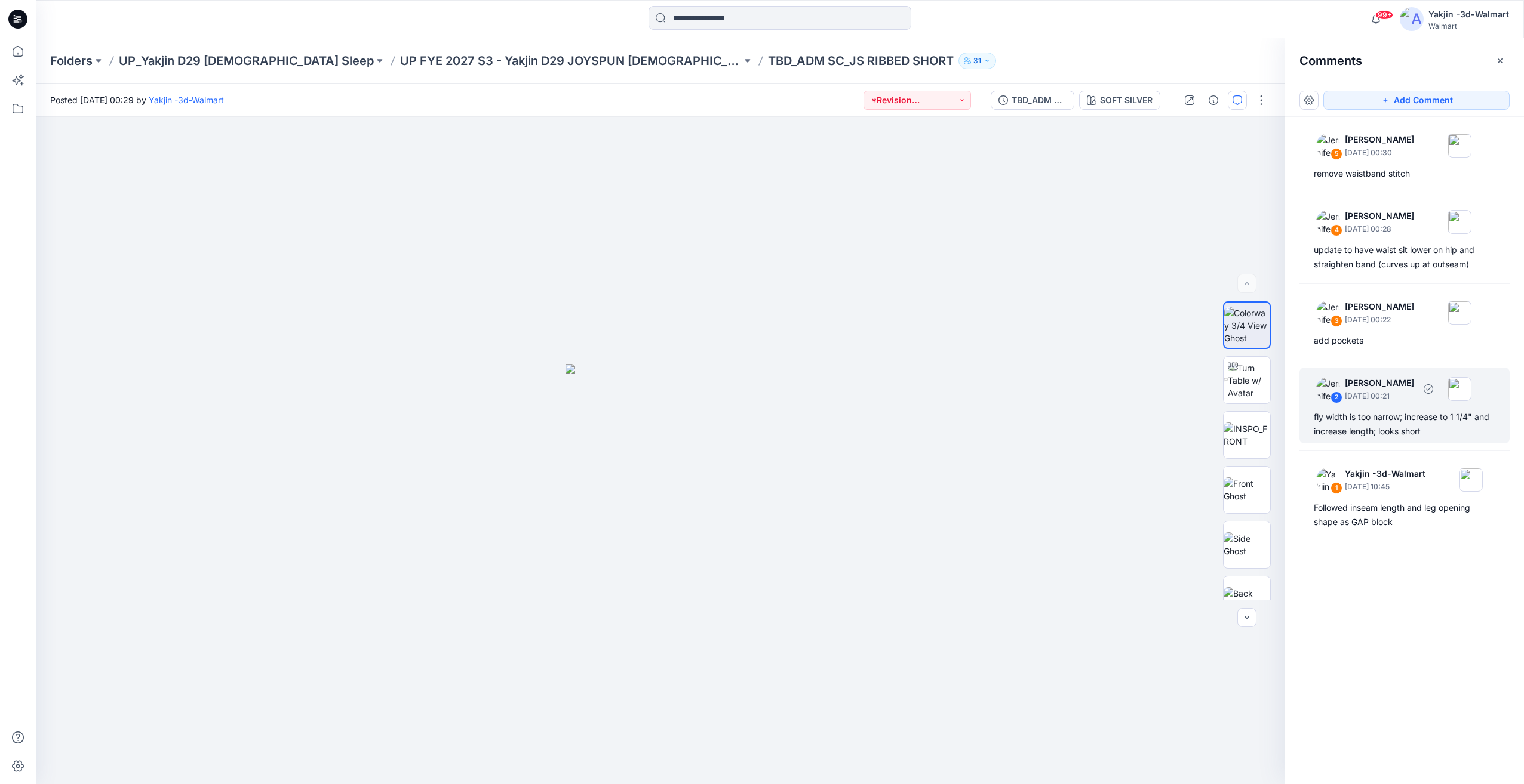
click at [1381, 425] on div "fly width is too narrow; increase to 1 1/4" and increase length; looks short" at bounding box center [1404, 424] width 182 height 28
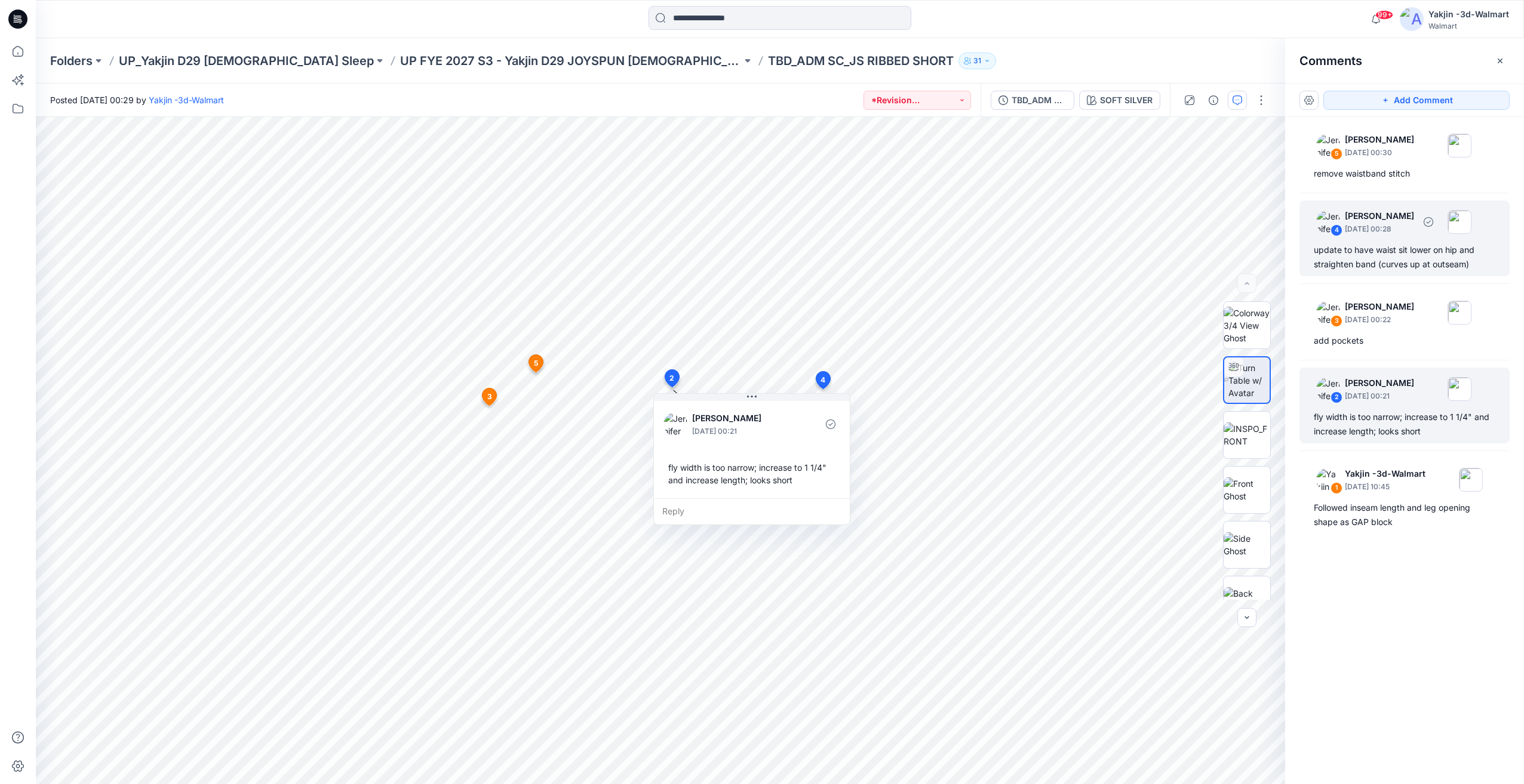
click at [1417, 259] on div "update to have waist sit lower on hip and straighten band (curves up at outseam)" at bounding box center [1404, 257] width 182 height 28
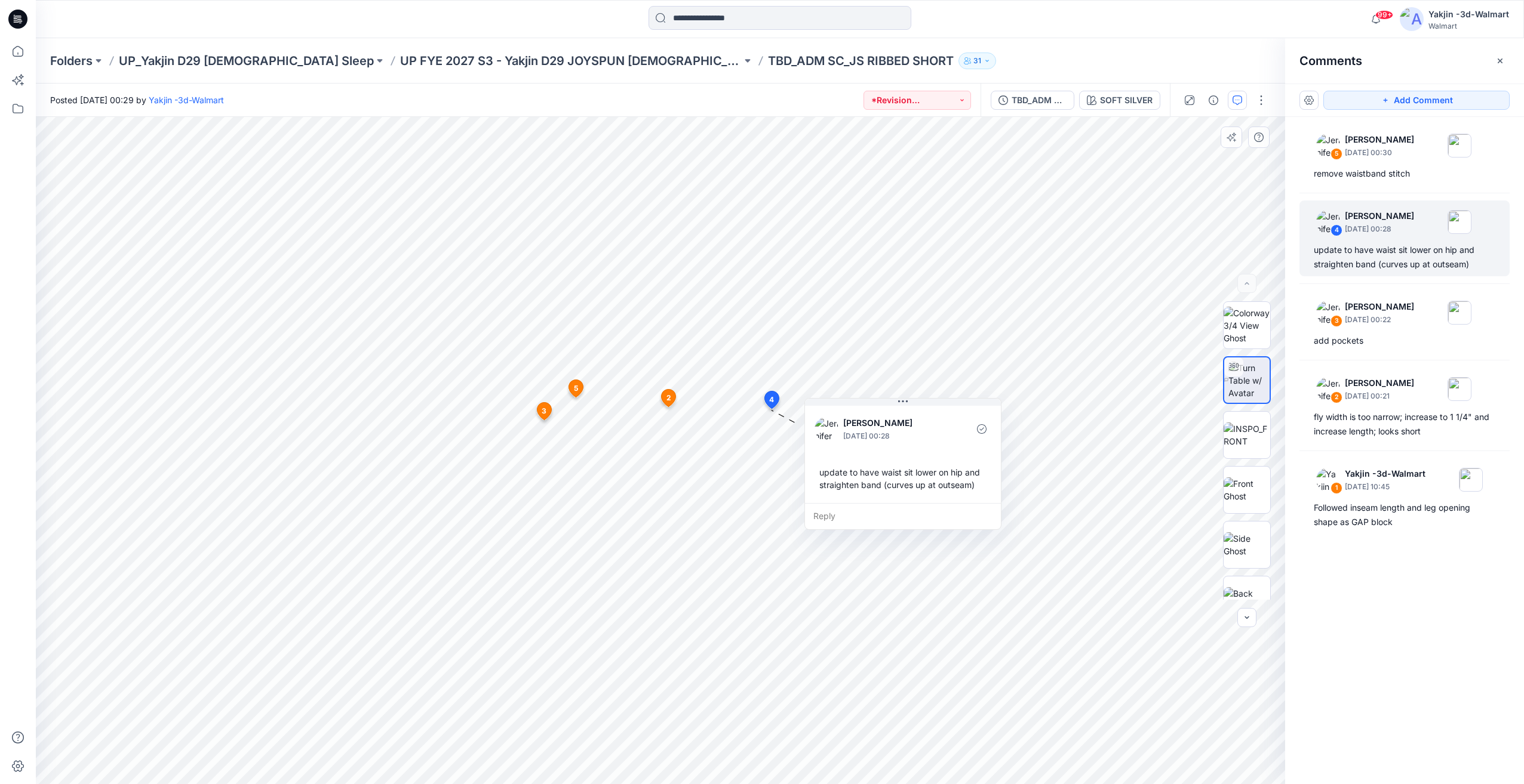
drag, startPoint x: 773, startPoint y: 417, endPoint x: 934, endPoint y: 405, distance: 161.4
click at [939, 401] on button at bounding box center [902, 402] width 196 height 7
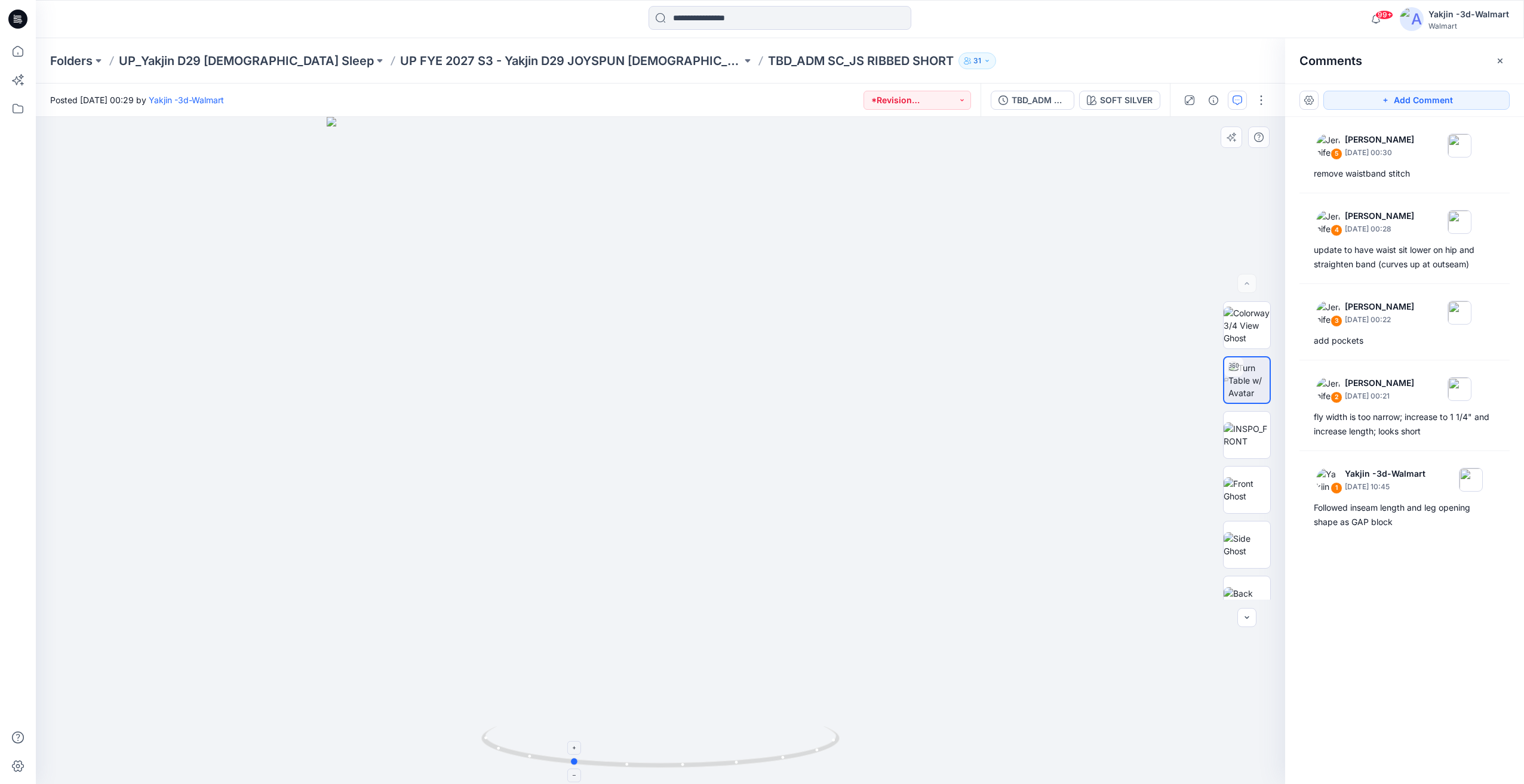
drag, startPoint x: 704, startPoint y: 746, endPoint x: 635, endPoint y: 753, distance: 69.4
click at [635, 753] on icon at bounding box center [662, 748] width 361 height 45
click at [676, 738] on icon at bounding box center [662, 748] width 361 height 45
drag, startPoint x: 674, startPoint y: 742, endPoint x: 757, endPoint y: 739, distance: 83.1
click at [757, 739] on icon at bounding box center [662, 748] width 361 height 45
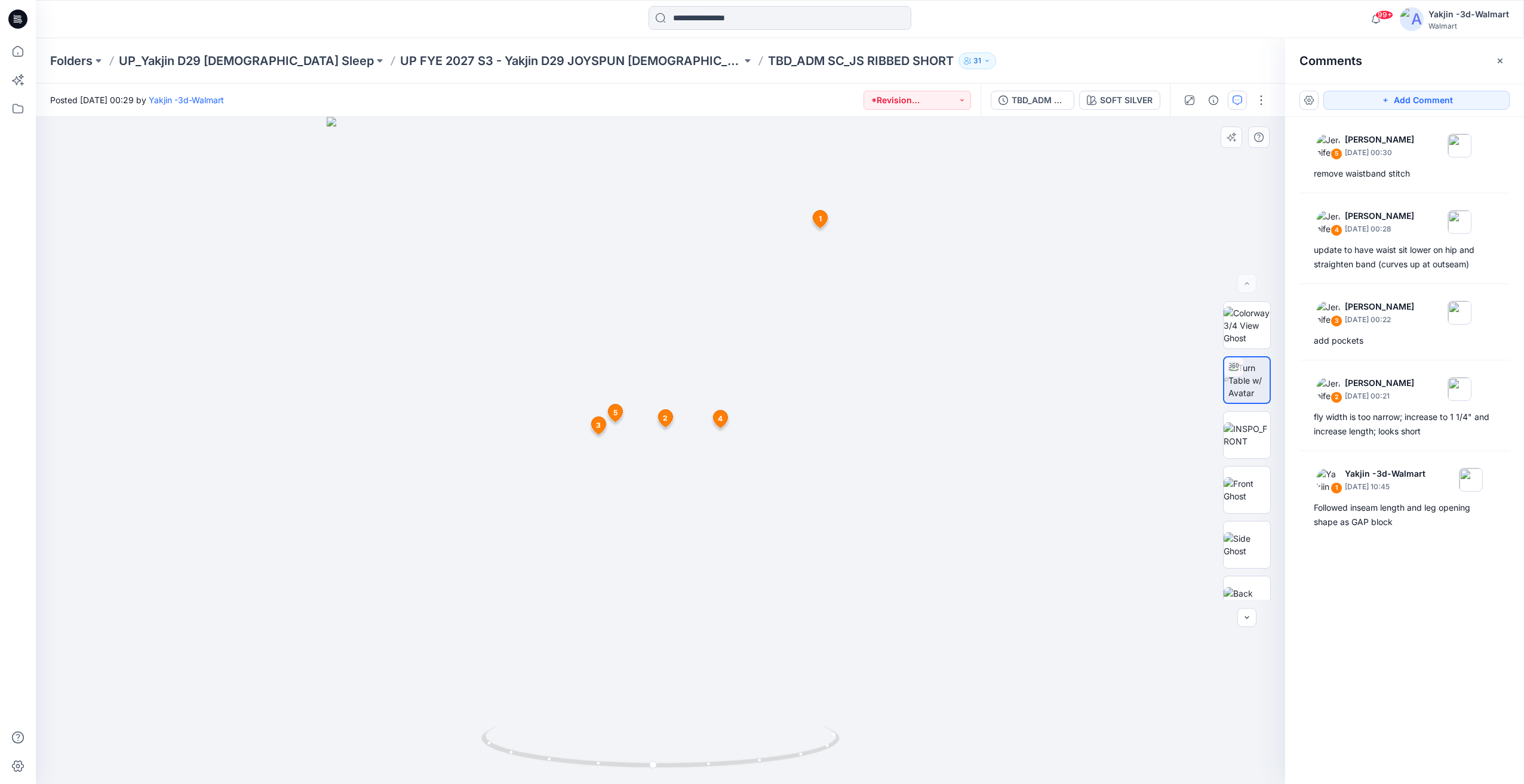
drag, startPoint x: 672, startPoint y: 725, endPoint x: 651, endPoint y: 725, distance: 21.0
click at [651, 725] on div at bounding box center [660, 450] width 1249 height 667
drag, startPoint x: 778, startPoint y: 724, endPoint x: 620, endPoint y: 742, distance: 159.0
click at [614, 742] on div at bounding box center [660, 450] width 1249 height 667
drag, startPoint x: 695, startPoint y: 740, endPoint x: 661, endPoint y: 739, distance: 34.0
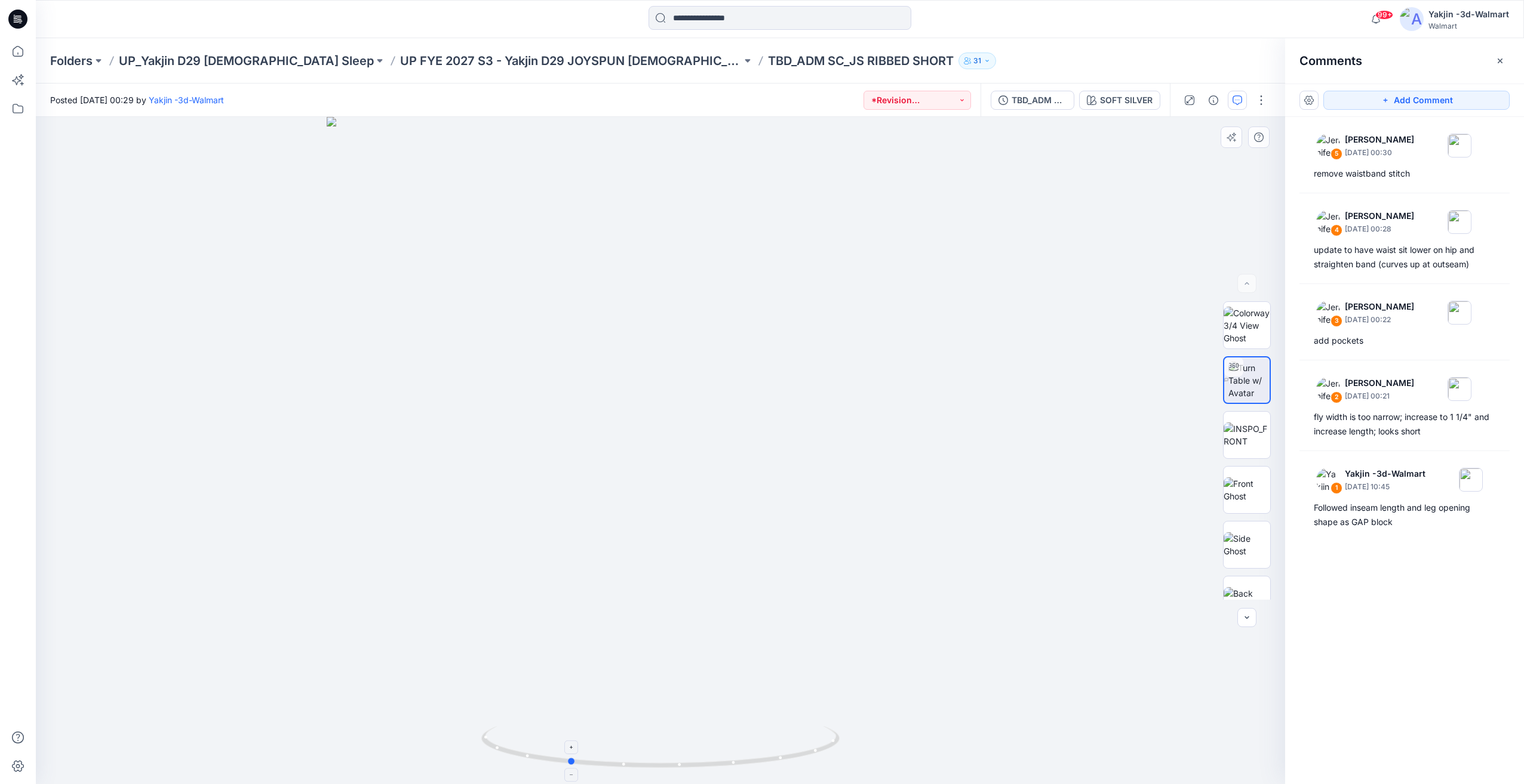
click at [661, 739] on icon at bounding box center [662, 748] width 361 height 45
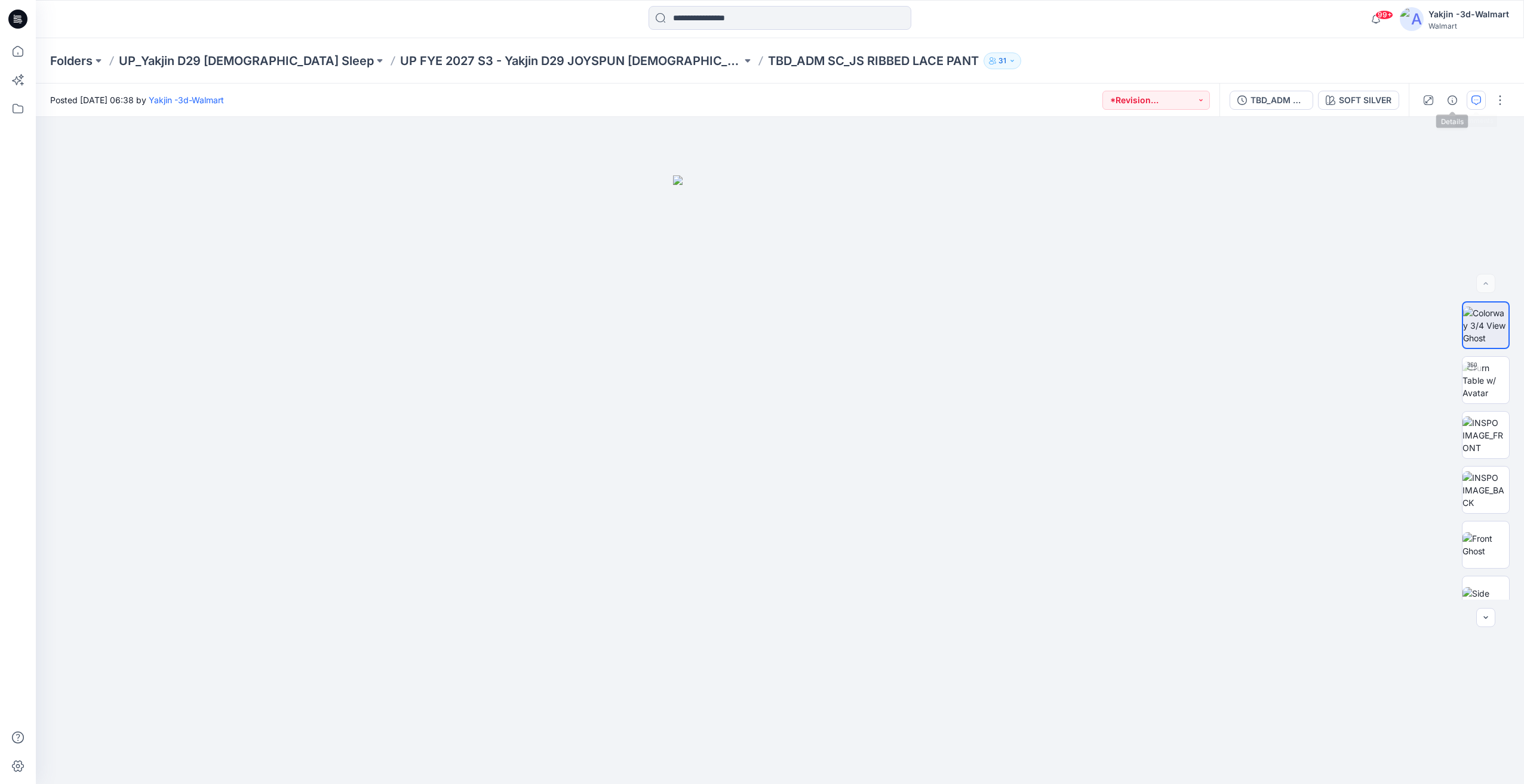
click at [1474, 99] on icon "button" at bounding box center [1475, 100] width 9 height 9
click at [1479, 104] on icon "button" at bounding box center [1475, 100] width 9 height 9
click at [1474, 97] on icon "button" at bounding box center [1475, 100] width 9 height 9
click at [1487, 98] on div at bounding box center [1463, 100] width 110 height 33
click at [1487, 98] on div at bounding box center [1463, 100] width 110 height 33
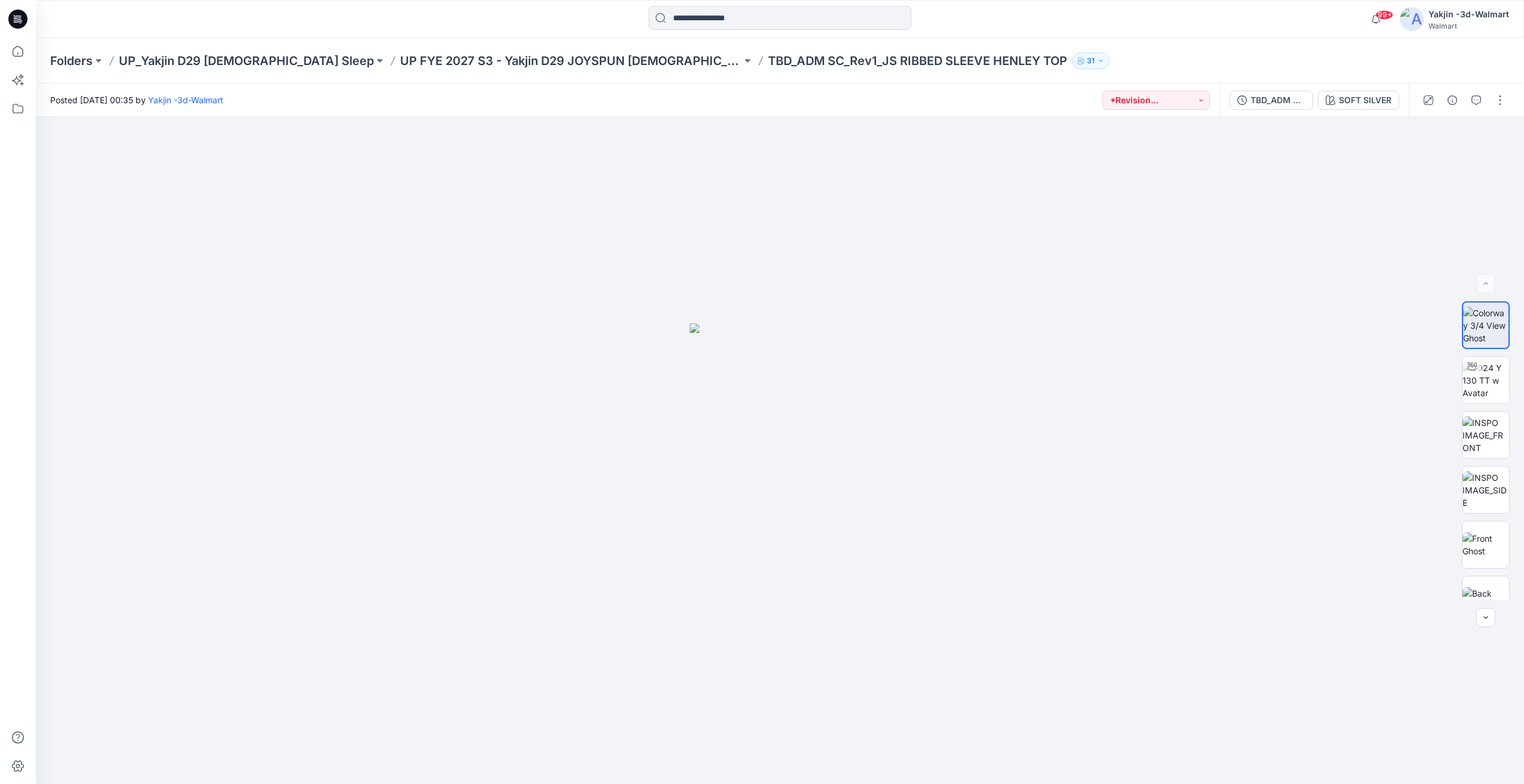
drag, startPoint x: 1487, startPoint y: 98, endPoint x: 1480, endPoint y: 100, distance: 7.3
click at [1480, 100] on icon "button" at bounding box center [1475, 100] width 9 height 9
click at [1338, 104] on icon "button" at bounding box center [1340, 100] width 9 height 9
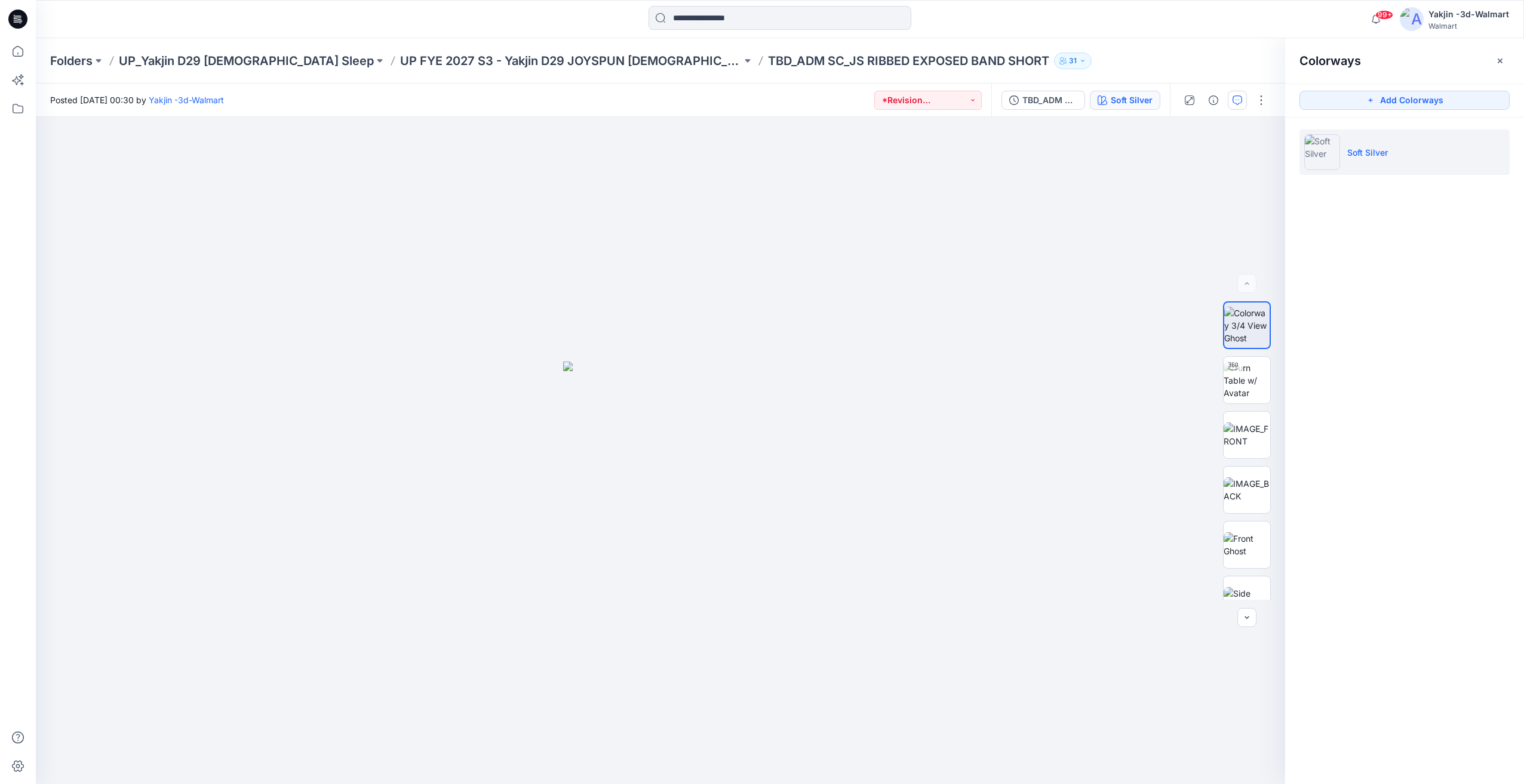
click at [1236, 105] on icon "button" at bounding box center [1237, 100] width 9 height 9
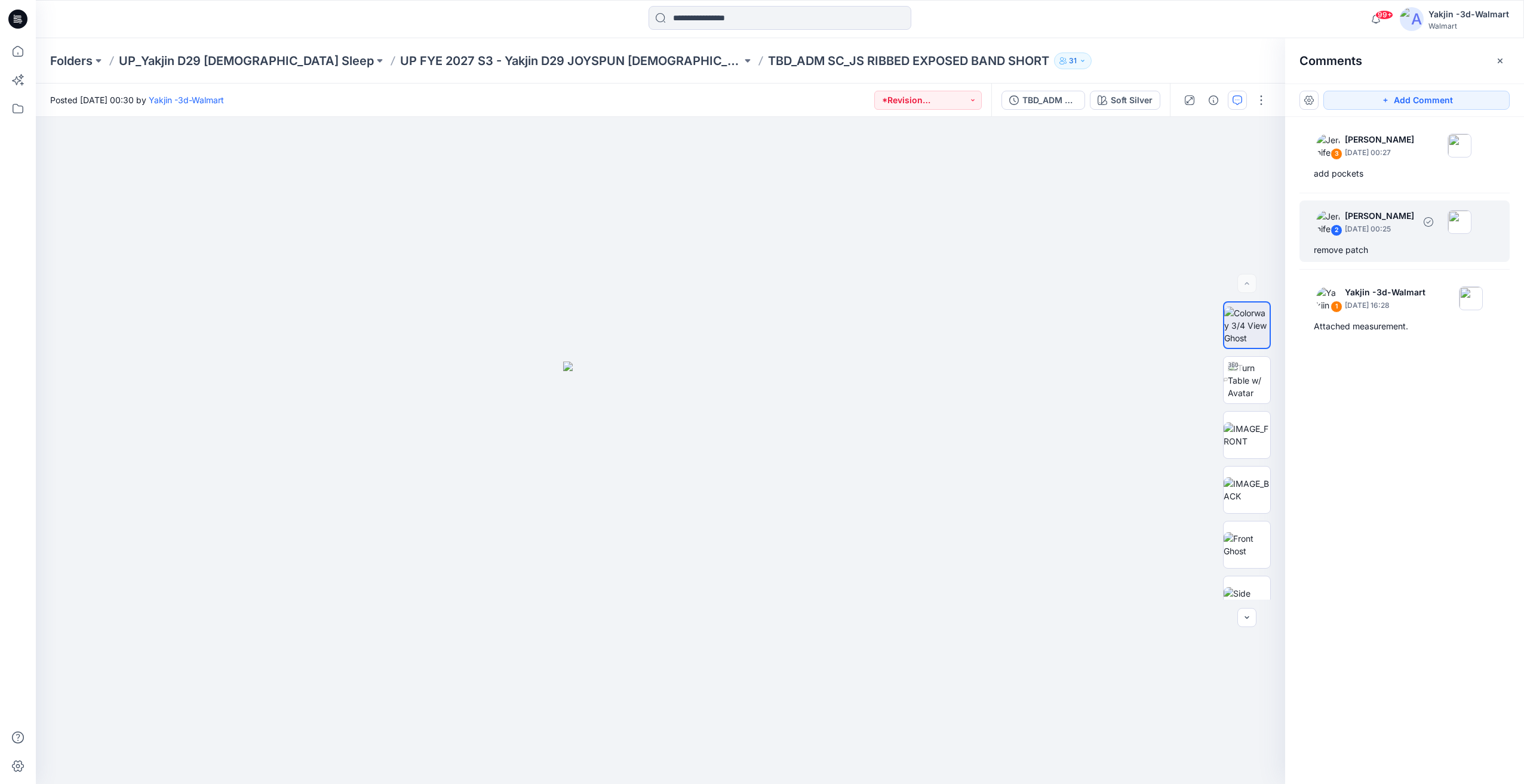
click at [1366, 231] on p "[DATE] 00:25" at bounding box center [1379, 229] width 69 height 12
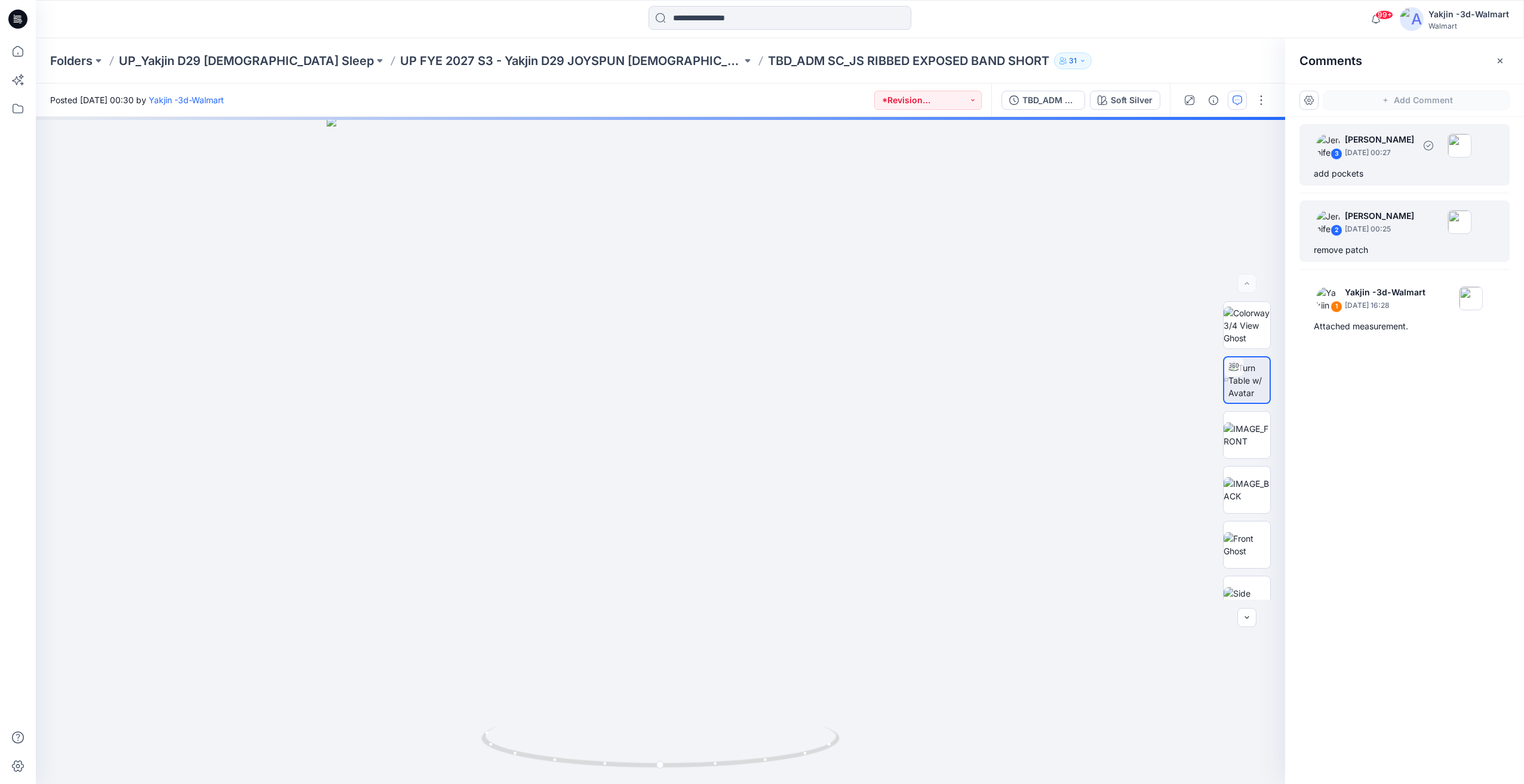
click at [1381, 177] on div "add pockets" at bounding box center [1404, 173] width 182 height 15
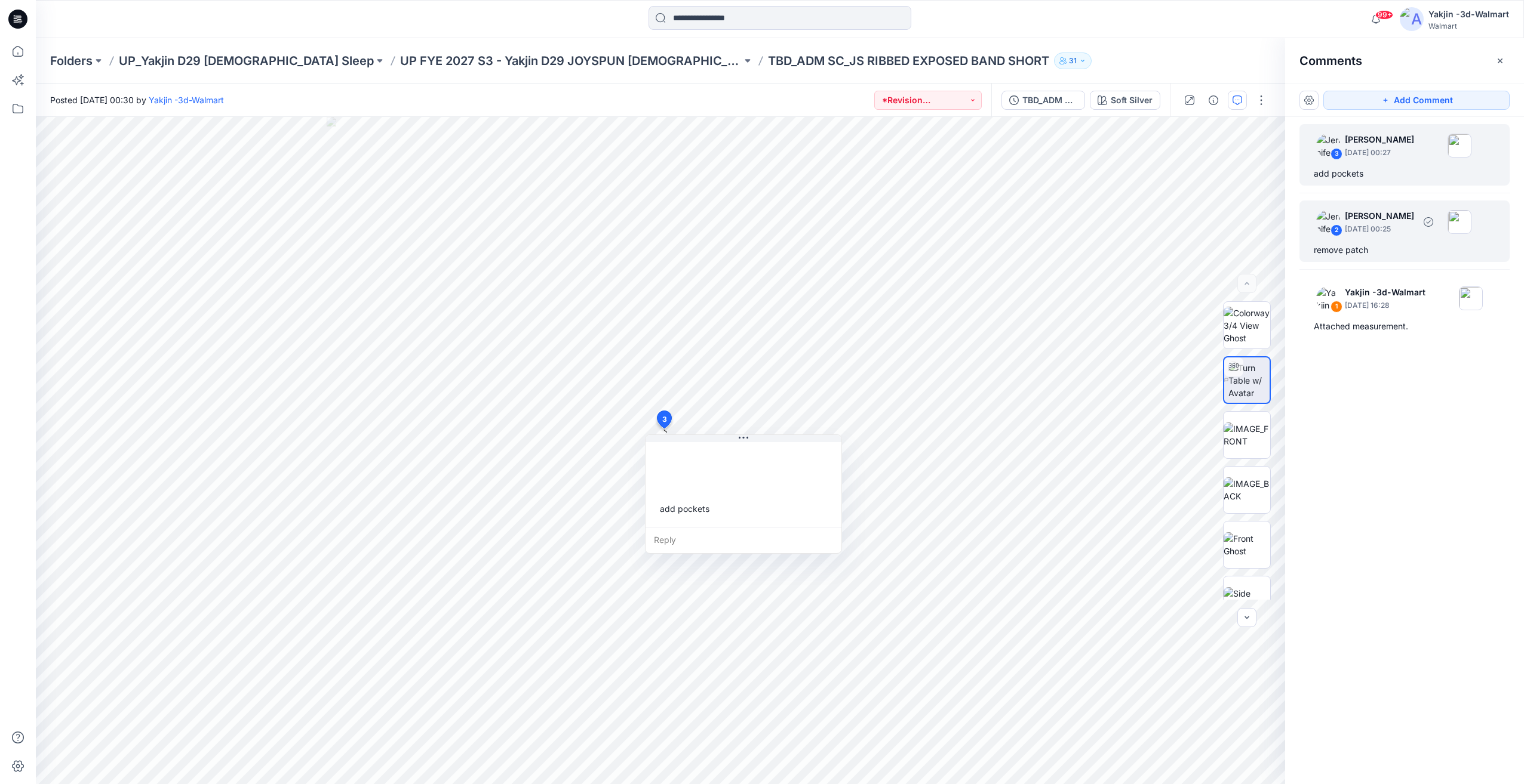
click at [1345, 230] on p "[DATE] 00:25" at bounding box center [1379, 229] width 69 height 12
click at [1366, 185] on div "3 [PERSON_NAME] [DATE] 00:27 add pockets 2 [PERSON_NAME] [DATE] 00:25 remove pa…" at bounding box center [1404, 428] width 239 height 623
click at [1370, 173] on div "add pockets" at bounding box center [1404, 173] width 182 height 15
drag, startPoint x: 746, startPoint y: 438, endPoint x: 806, endPoint y: 431, distance: 60.4
click at [806, 433] on button at bounding box center [775, 436] width 196 height 7
